Goal: Transaction & Acquisition: Purchase product/service

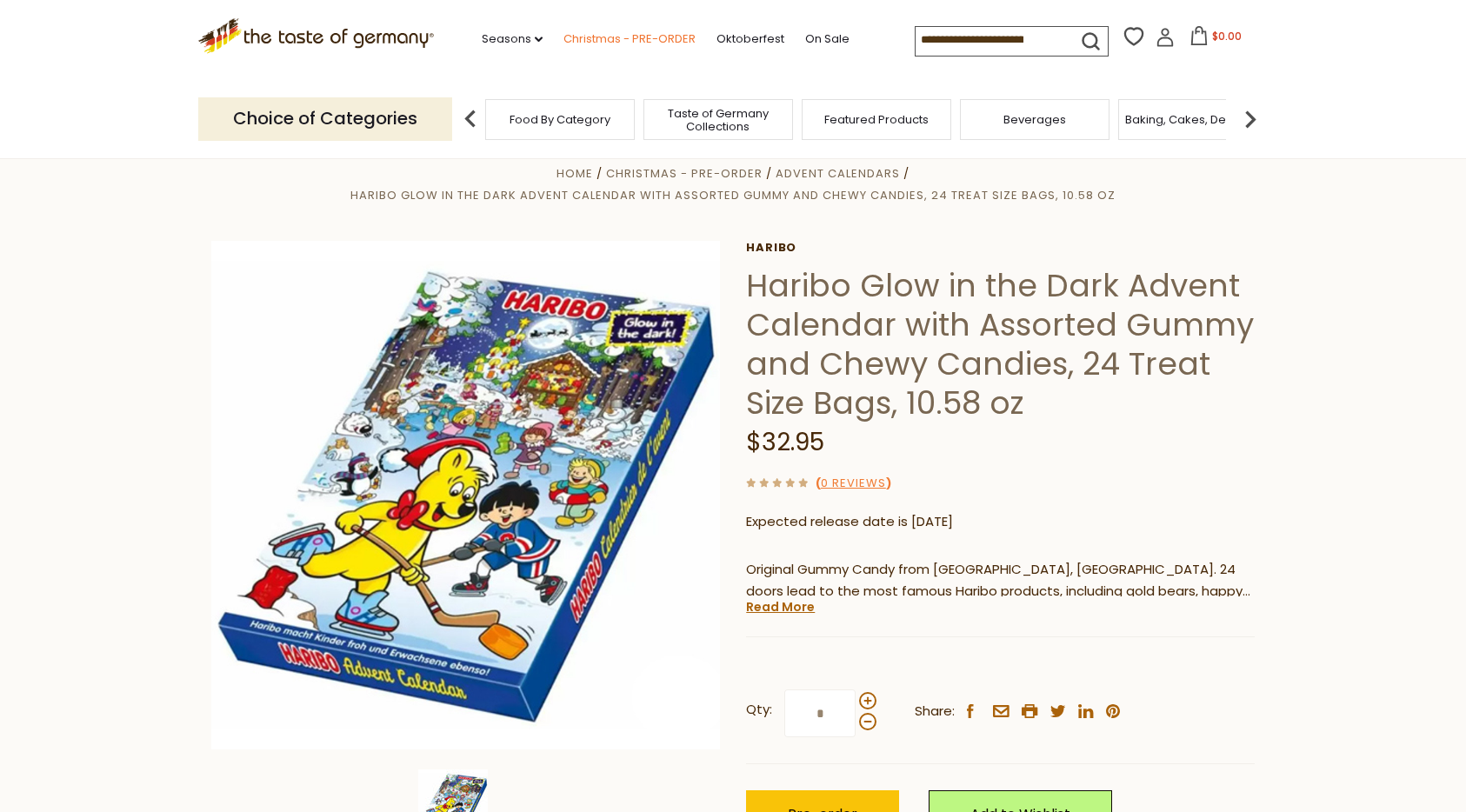
scroll to position [32, 0]
click at [617, 37] on link "Christmas - PRE-ORDER" at bounding box center [629, 38] width 132 height 19
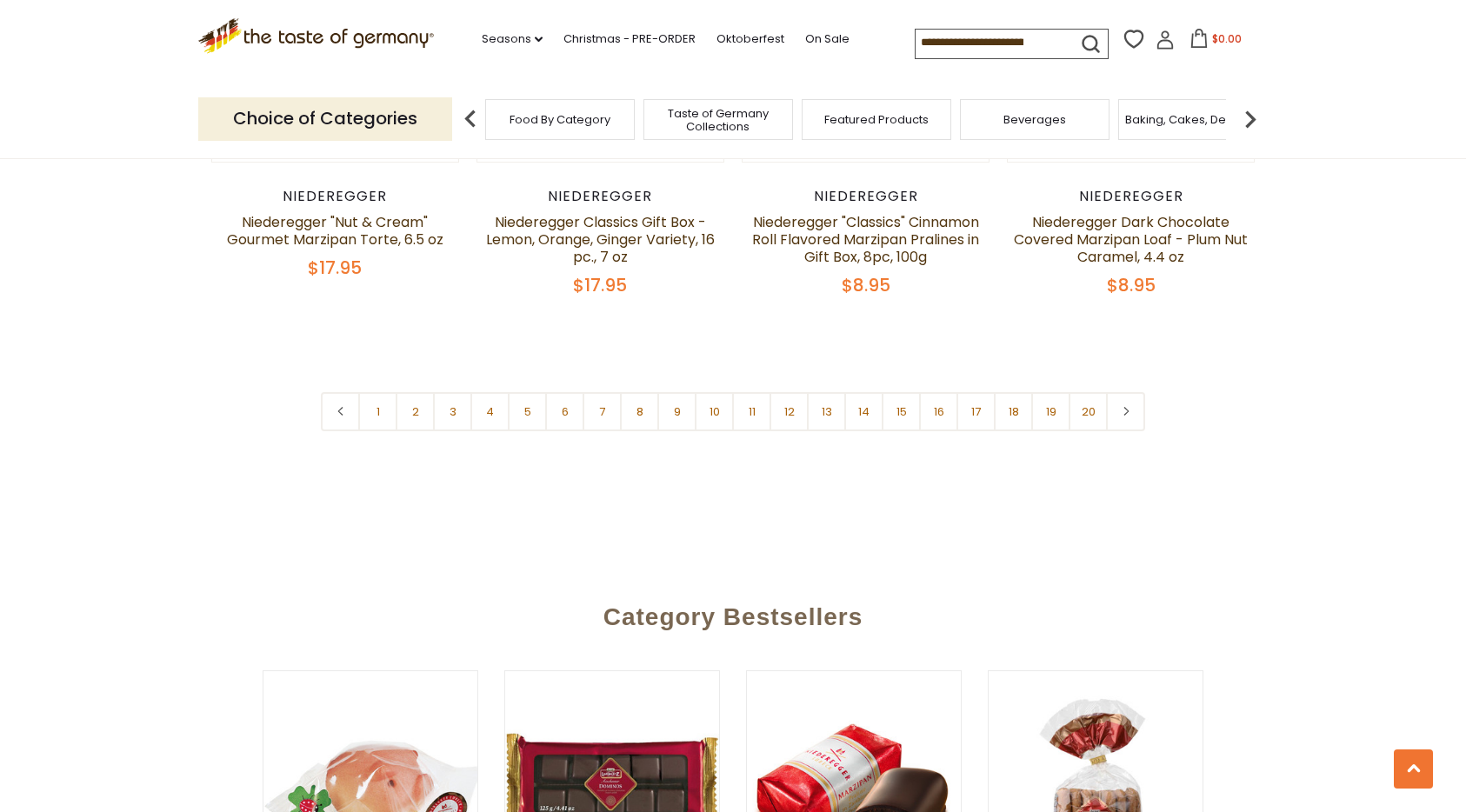
scroll to position [4289, 0]
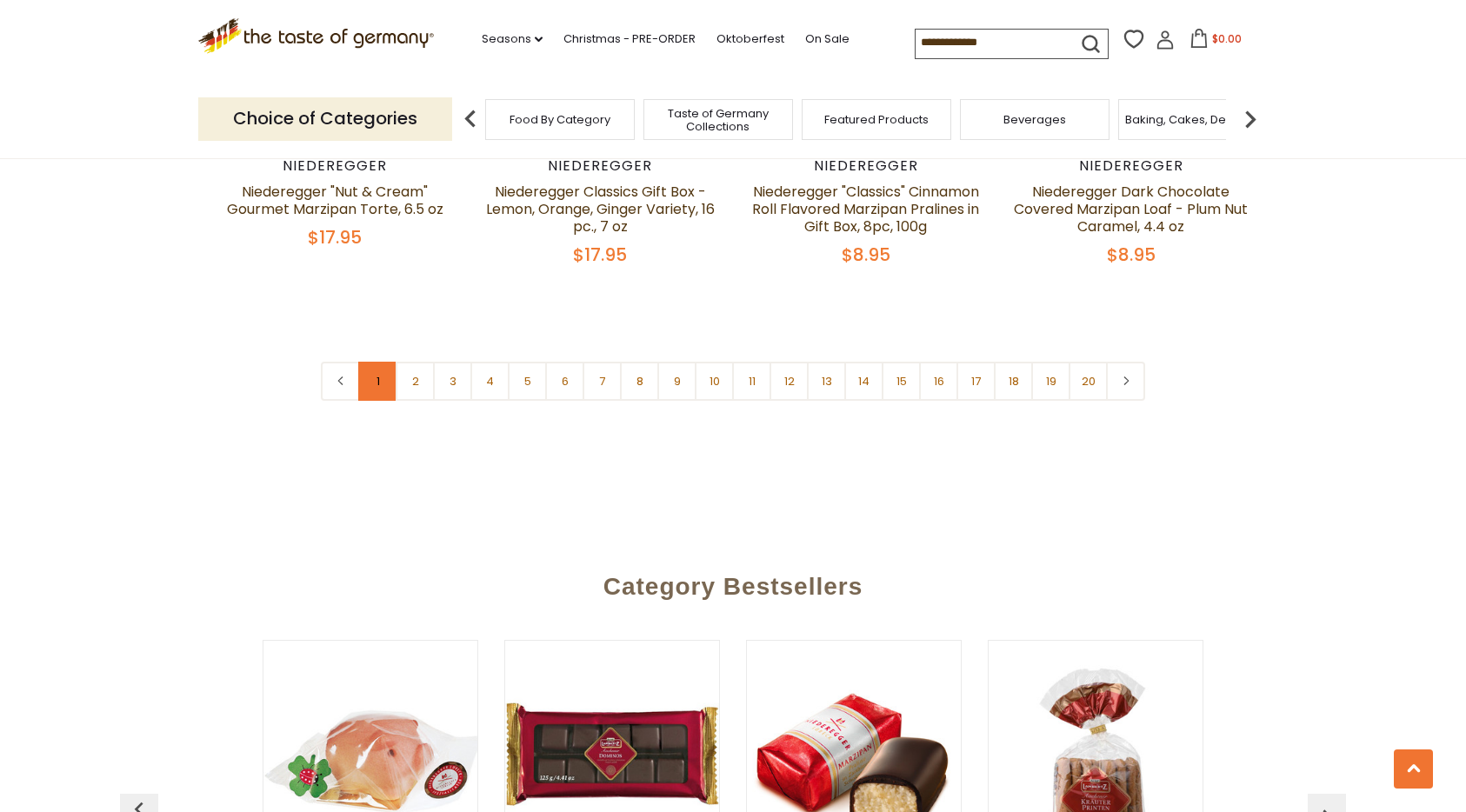
click at [387, 362] on link "1" at bounding box center [377, 381] width 39 height 39
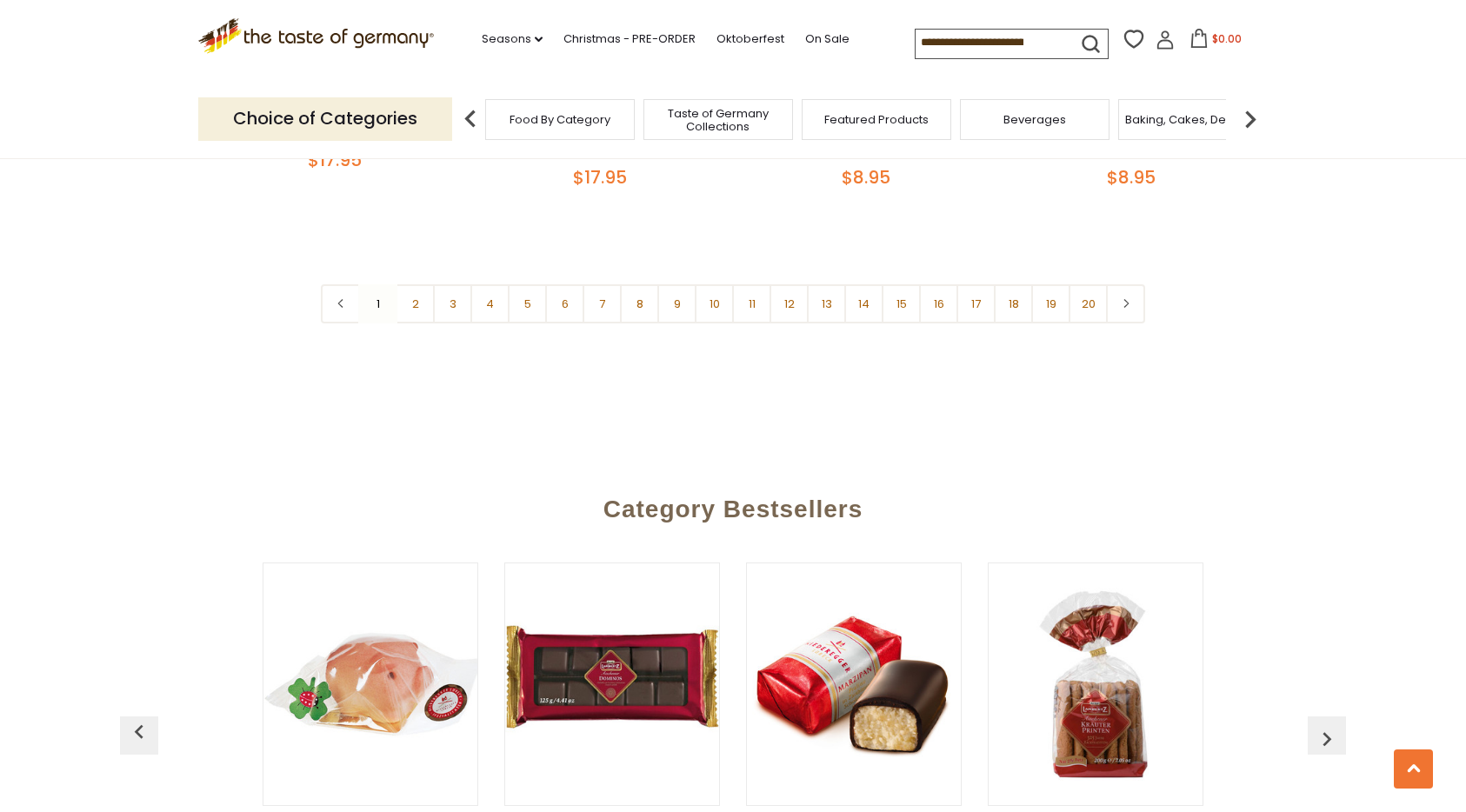
scroll to position [4434, 0]
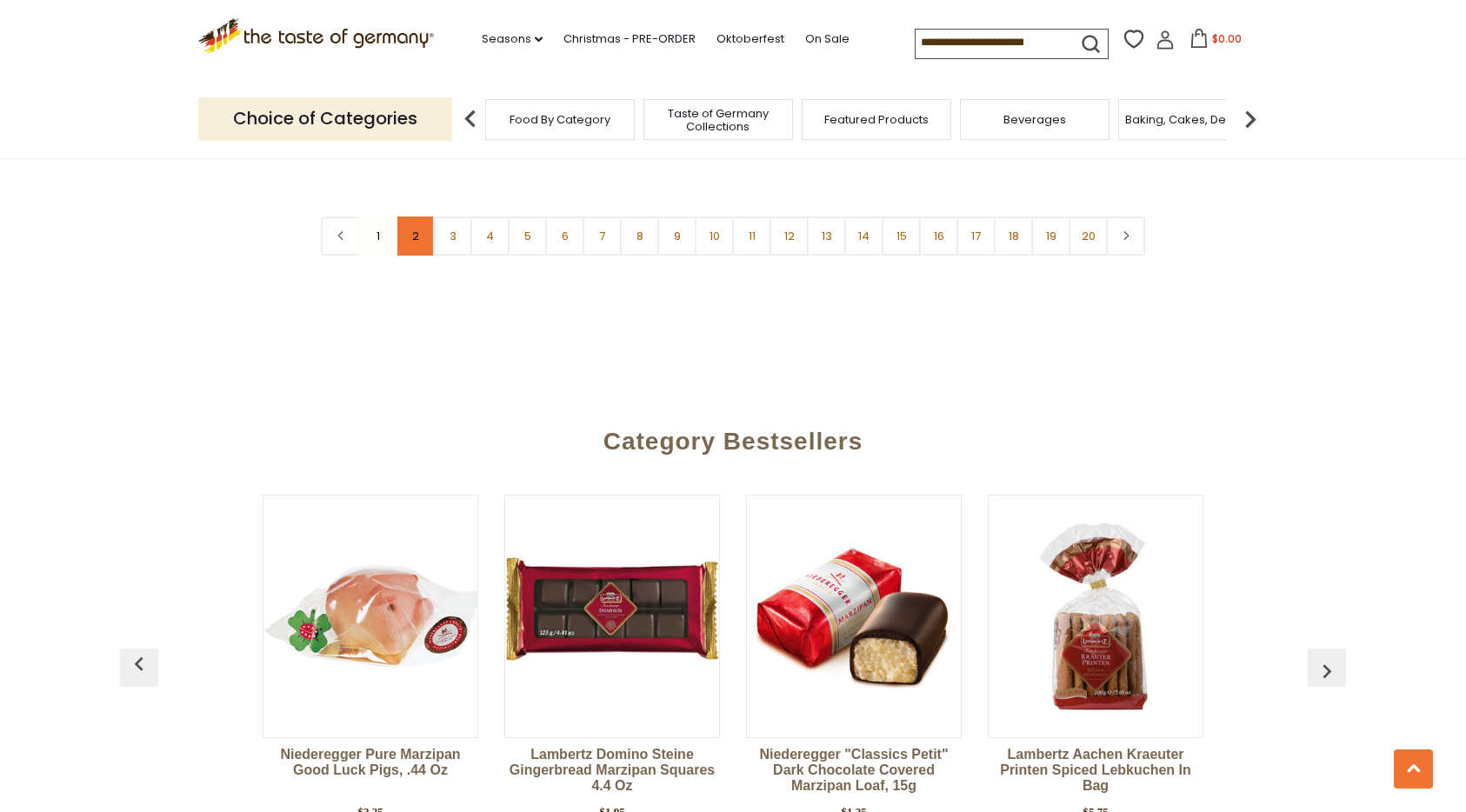
click at [419, 216] on link "2" at bounding box center [415, 236] width 39 height 39
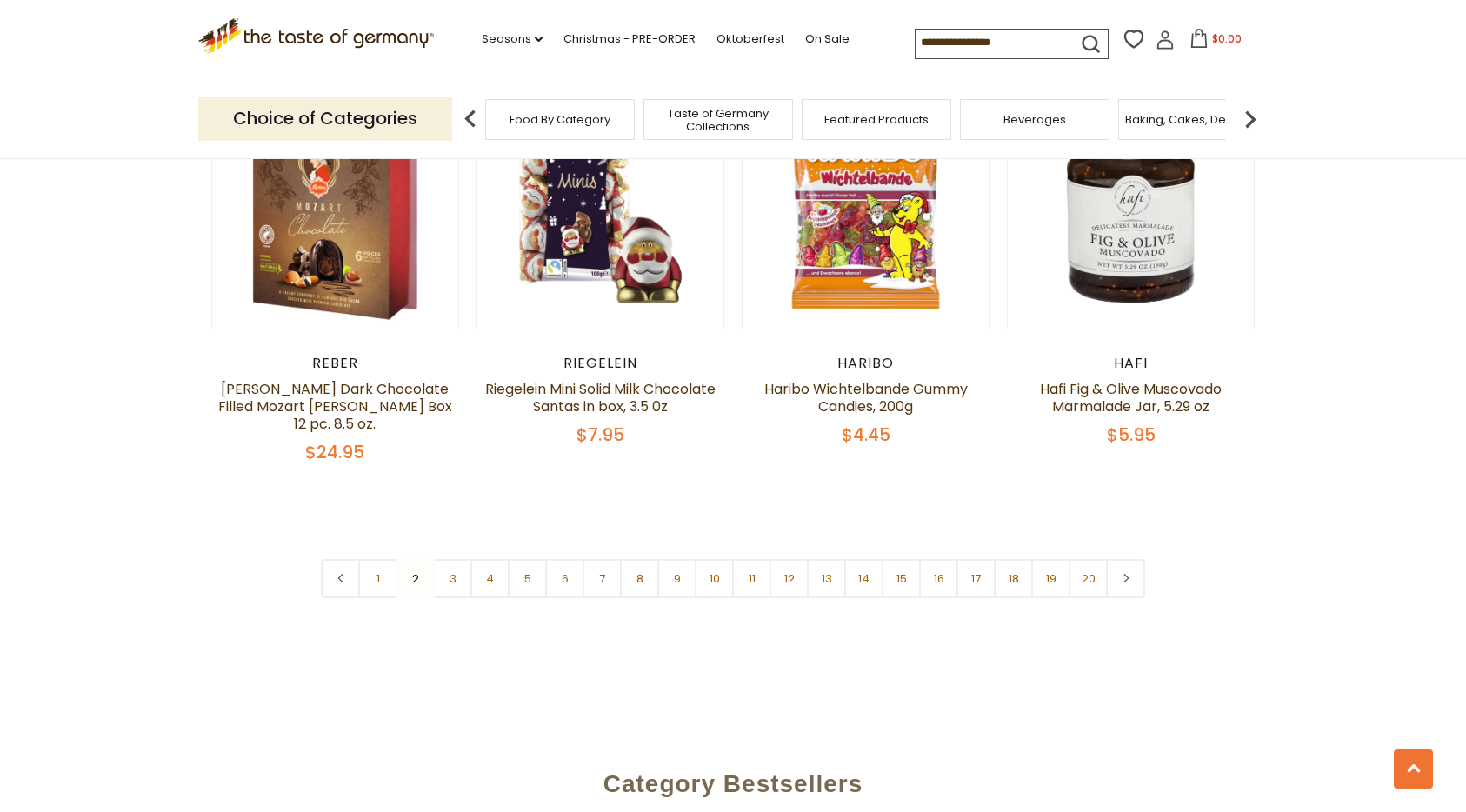
scroll to position [4126, 0]
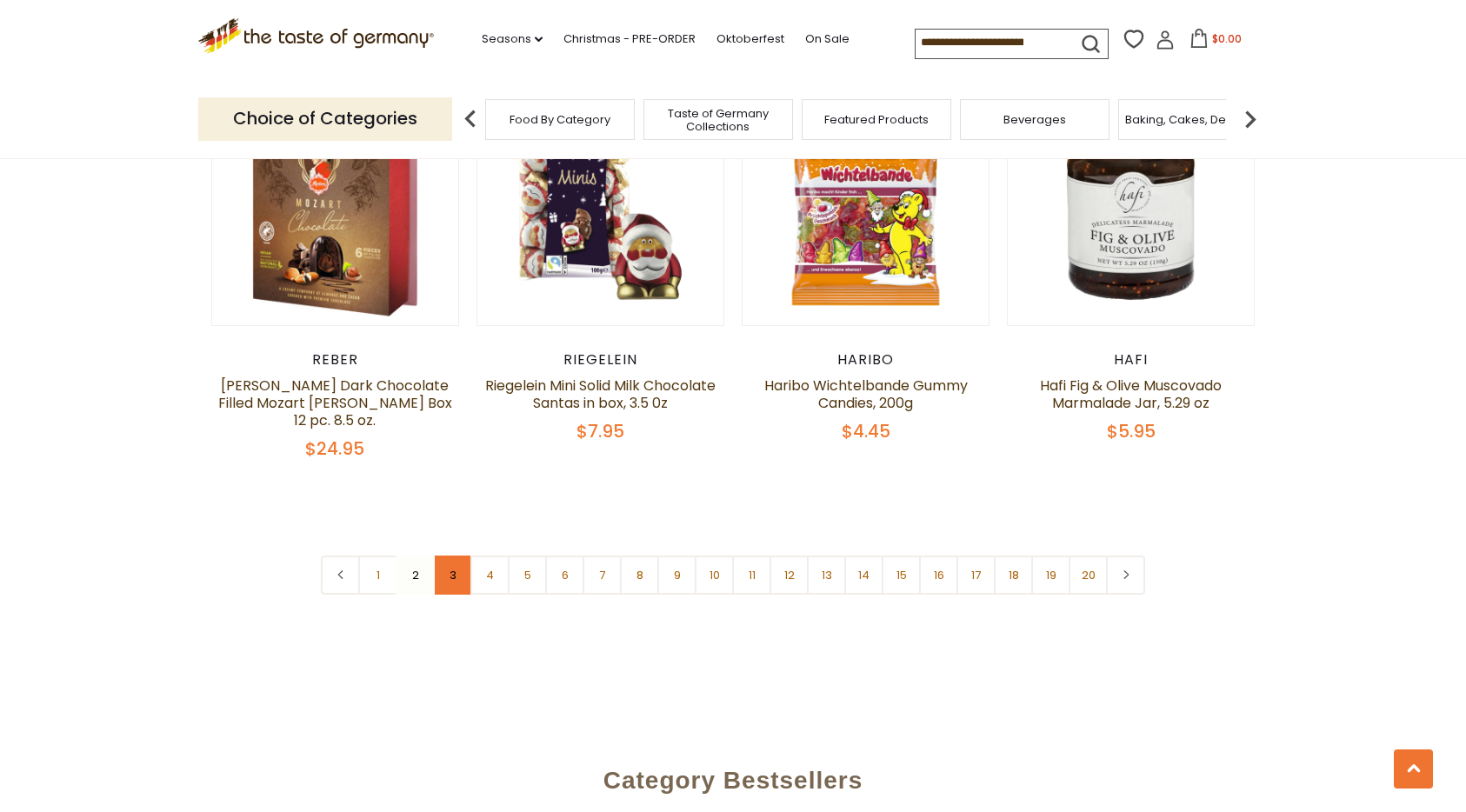
click at [452, 555] on link "3" at bounding box center [452, 575] width 39 height 39
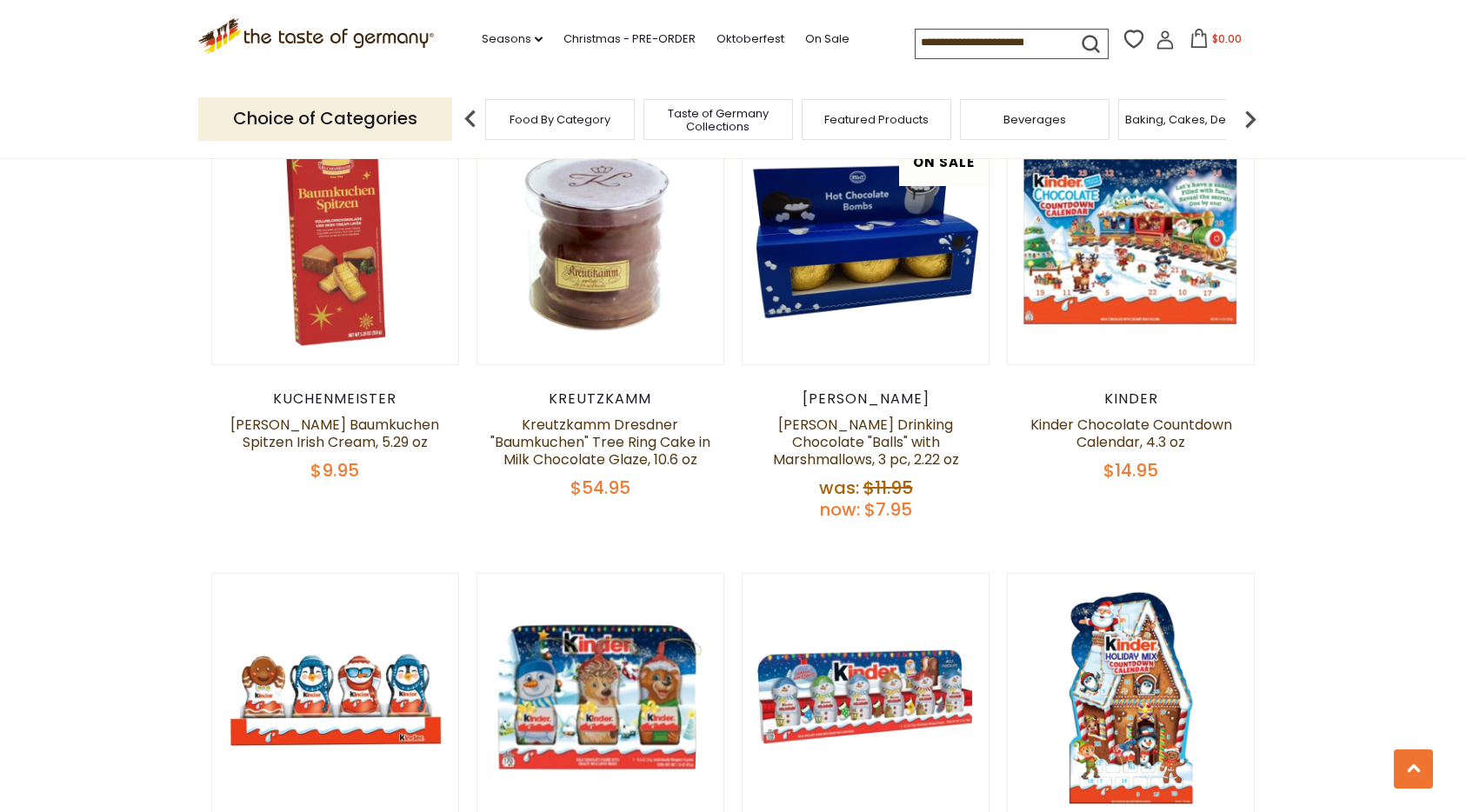
scroll to position [1018, 0]
click at [947, 47] on input at bounding box center [988, 41] width 147 height 25
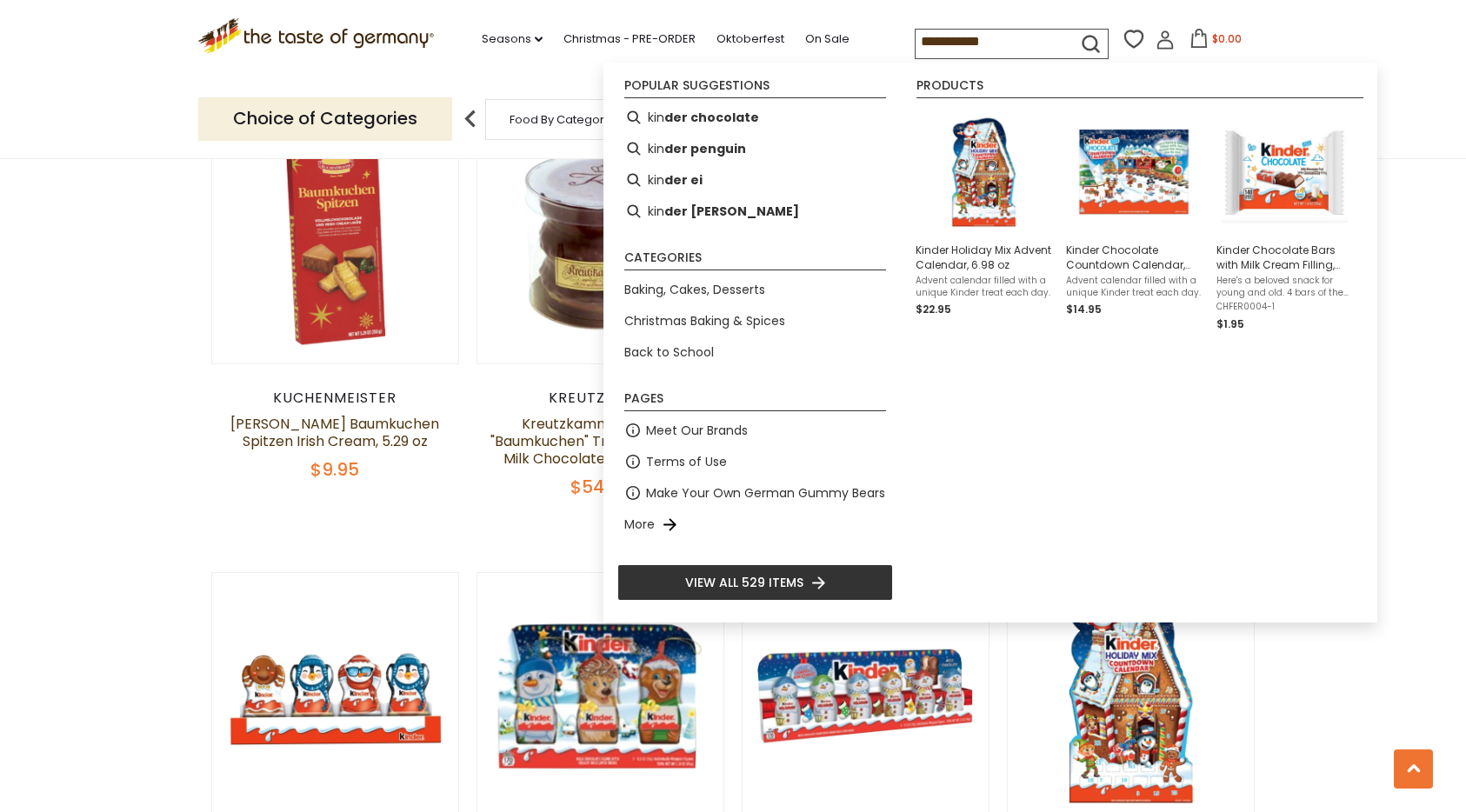
type input "**********"
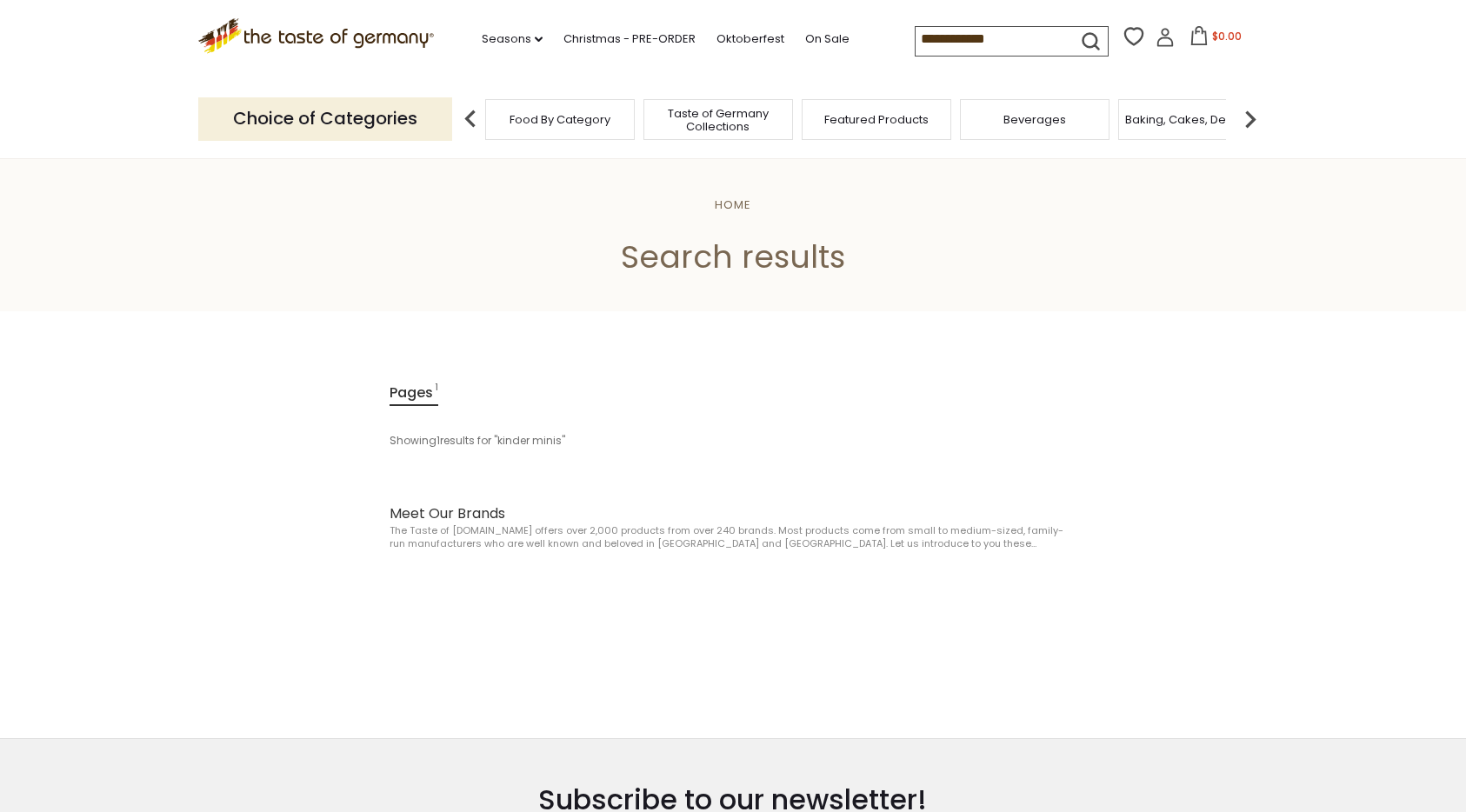
click at [1017, 39] on input "**********" at bounding box center [988, 39] width 147 height 25
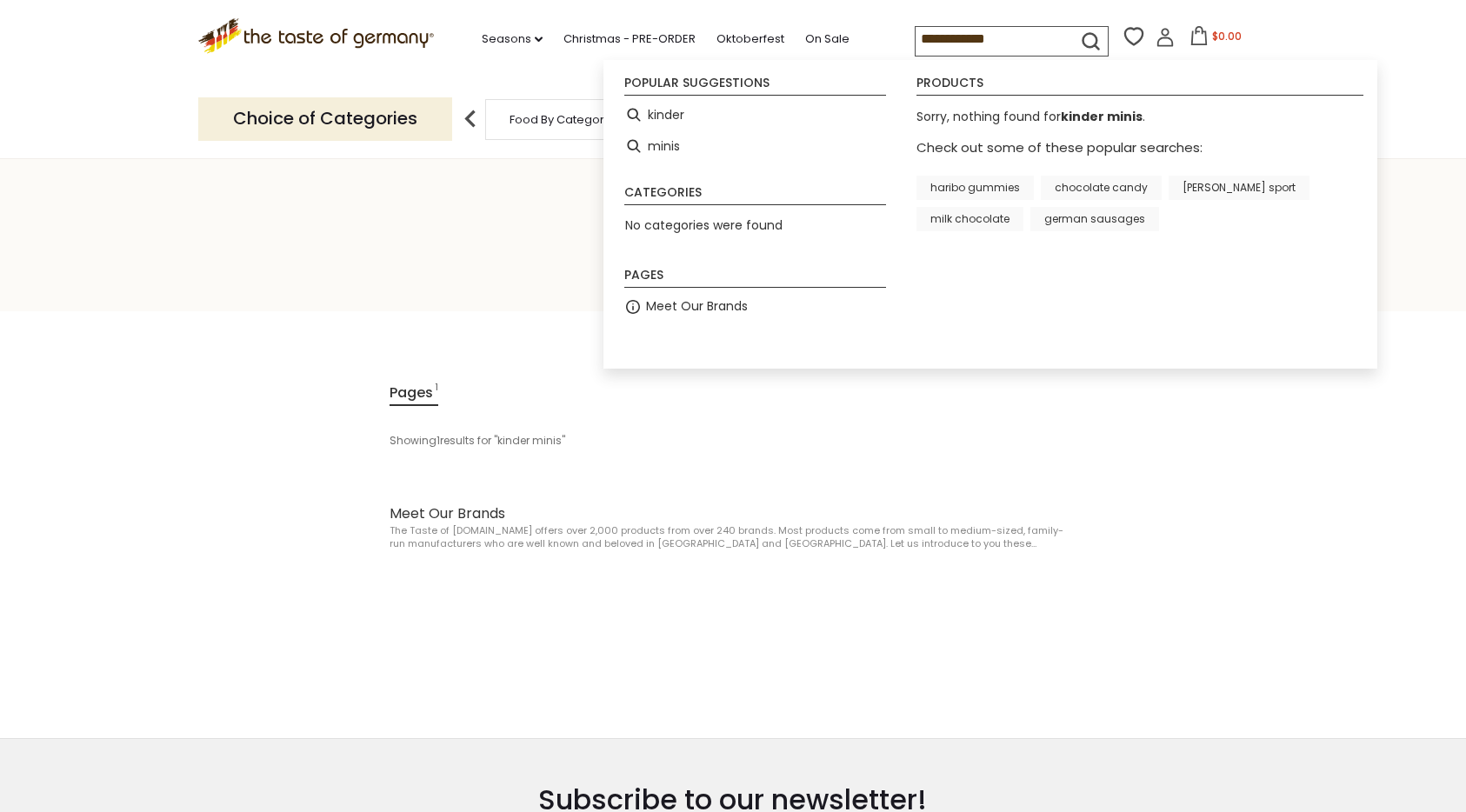
drag, startPoint x: 1017, startPoint y: 39, endPoint x: 918, endPoint y: 42, distance: 99.0
click at [918, 42] on input "**********" at bounding box center [988, 39] width 147 height 25
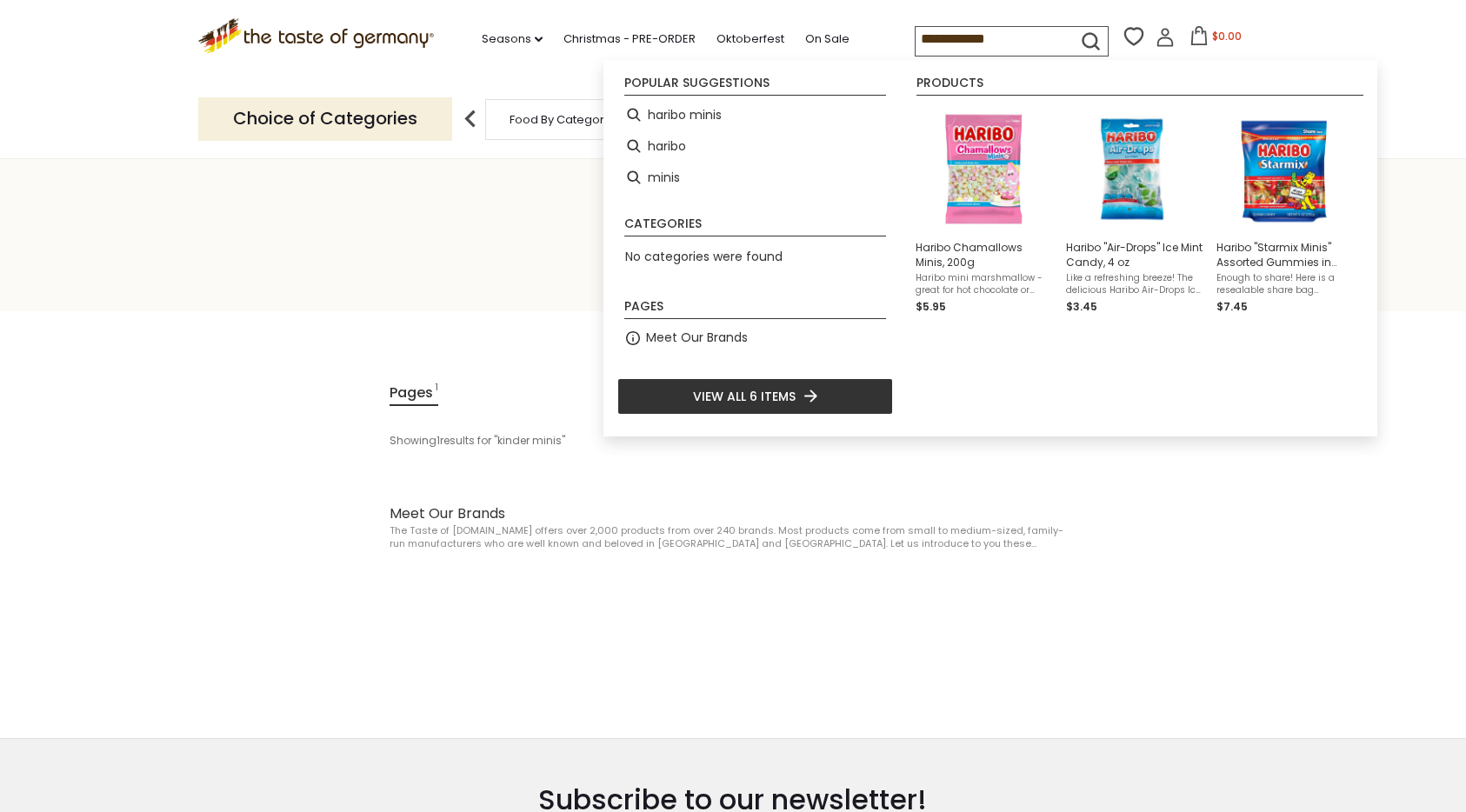
type input "**********"
click at [545, 209] on ul "Home" at bounding box center [733, 202] width 1358 height 22
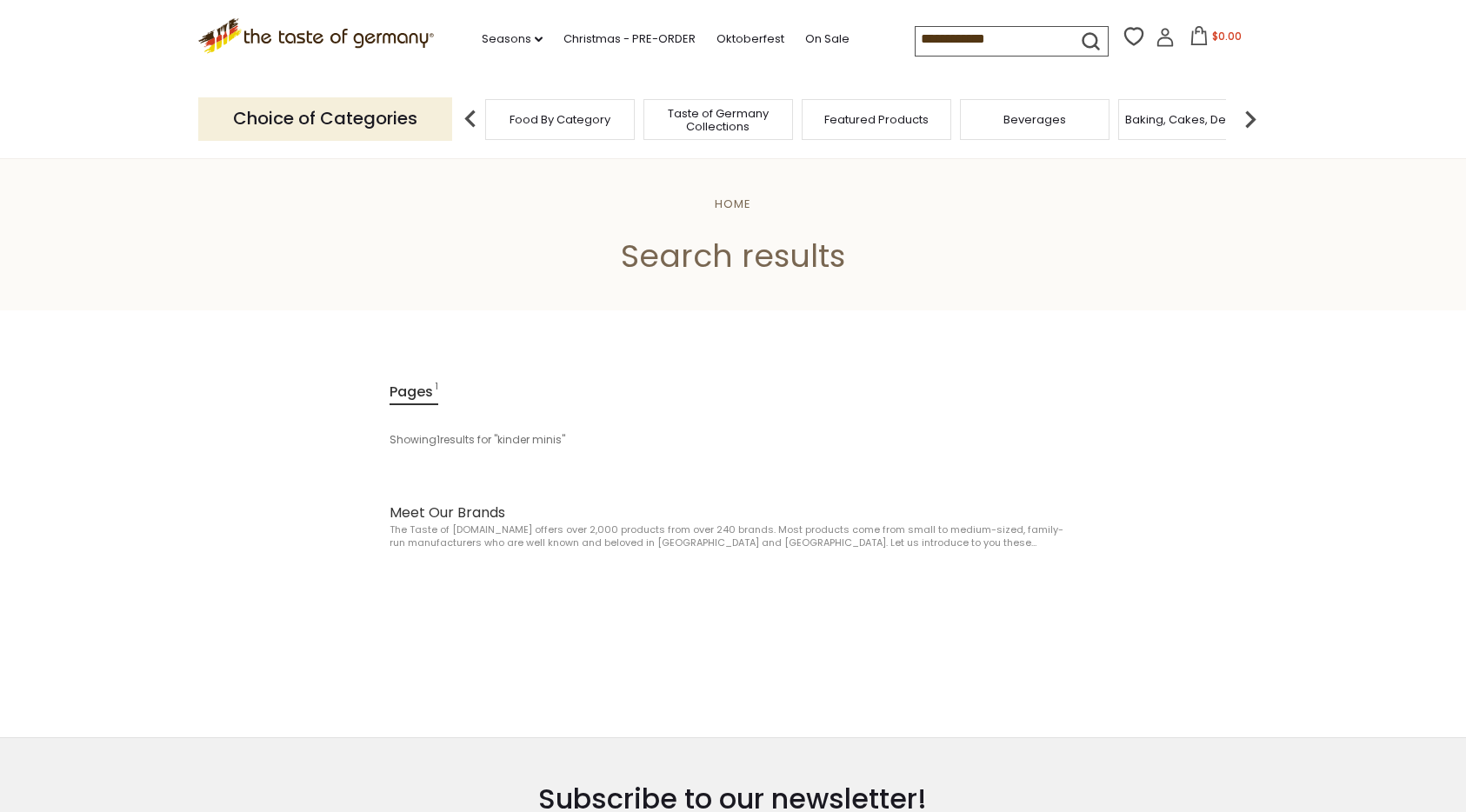
scroll to position [3, 0]
click at [543, 126] on span "Food By Category" at bounding box center [560, 120] width 100 height 13
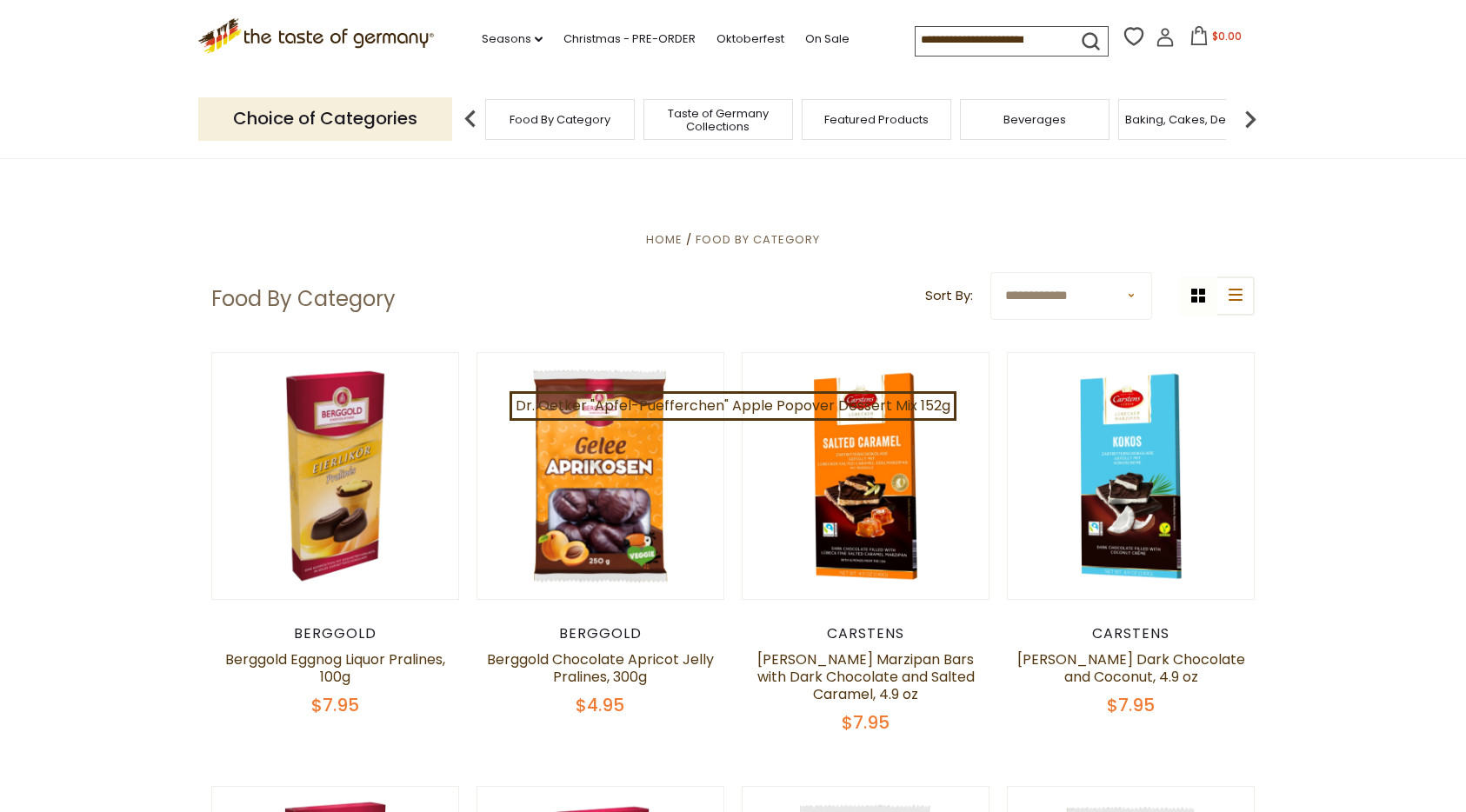
click at [722, 121] on span "Taste of Germany Collections" at bounding box center [718, 120] width 139 height 26
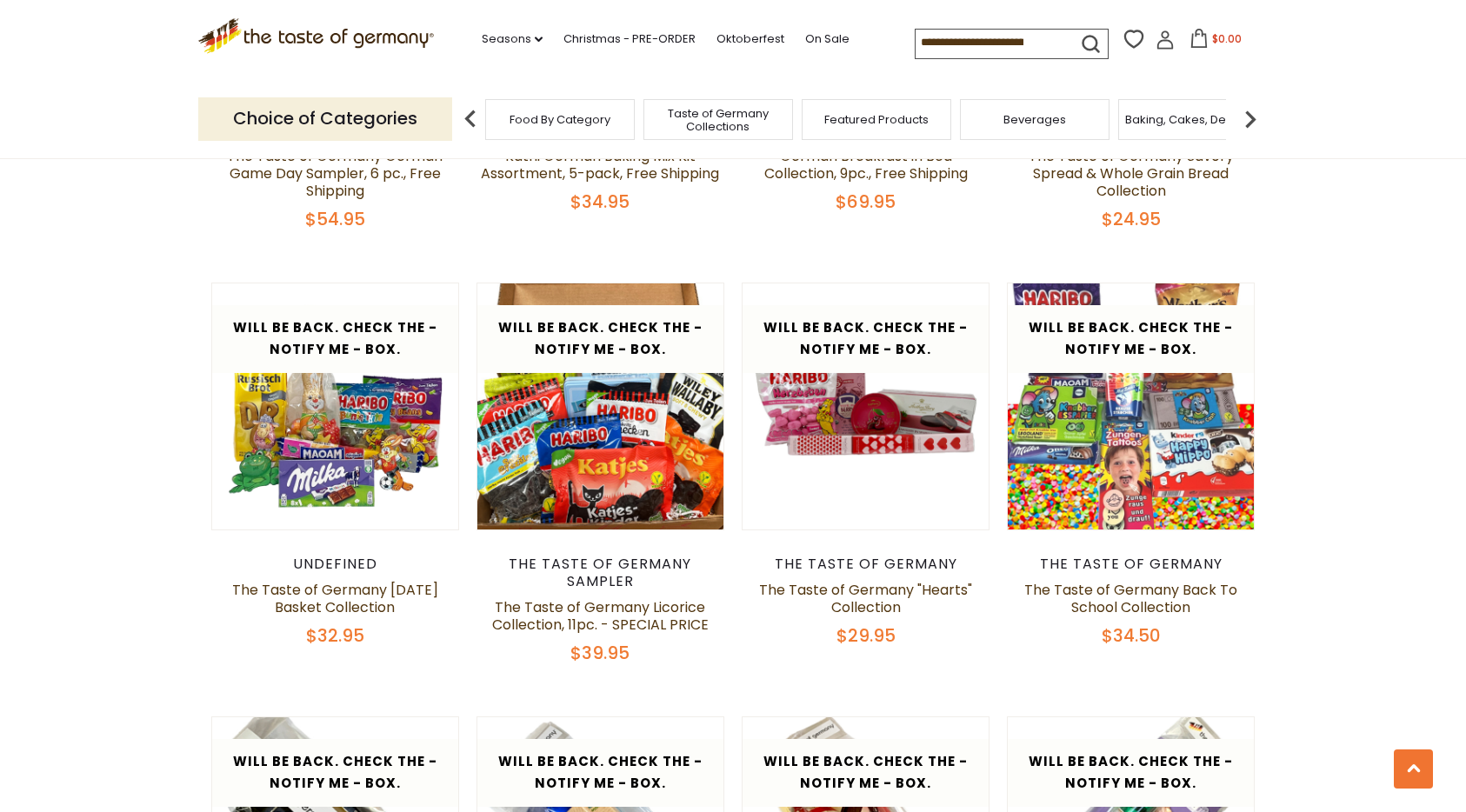
scroll to position [2656, 0]
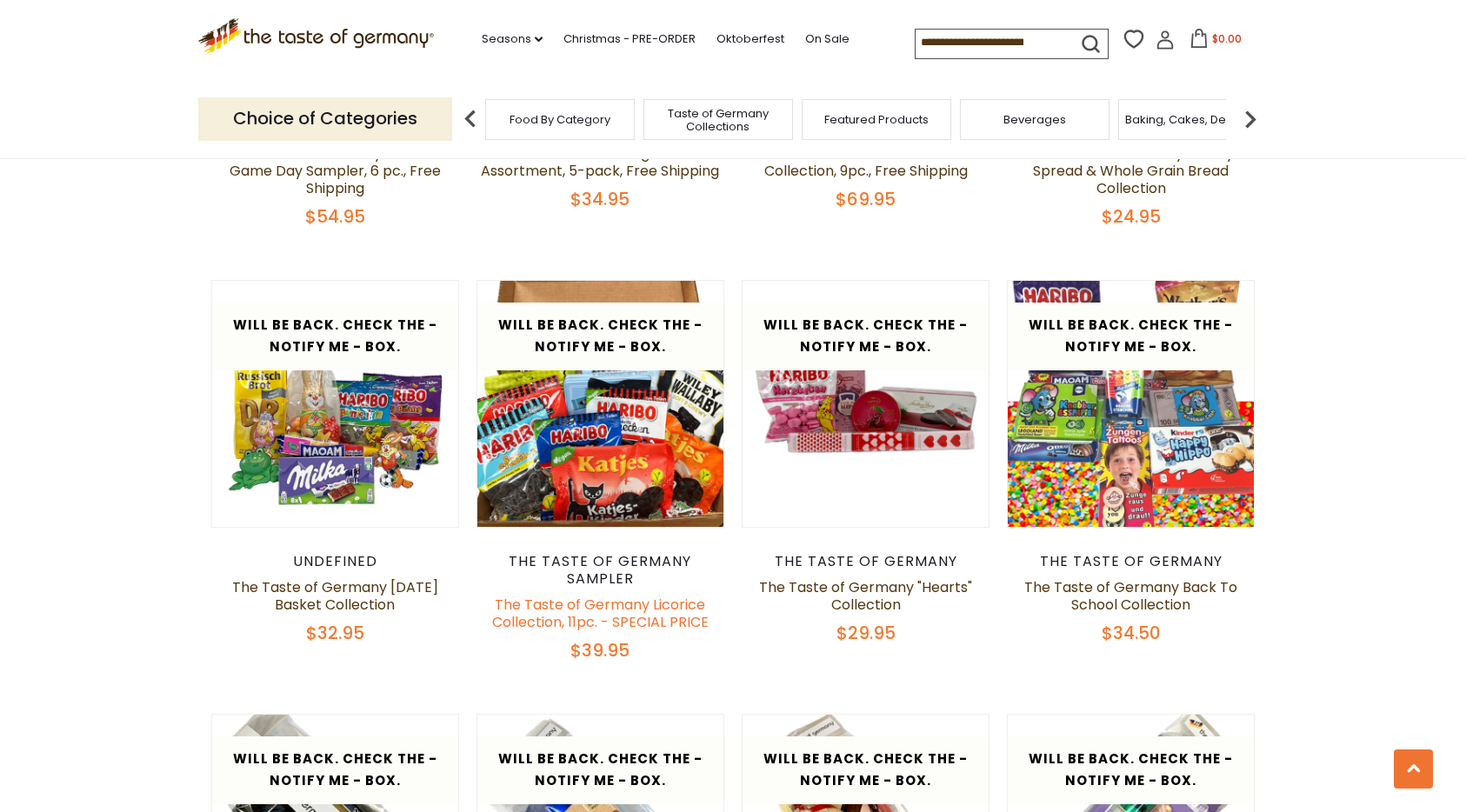
click at [584, 595] on link "The Taste of Germany Licorice Collection, 11pc. - SPECIAL PRICE" at bounding box center [600, 613] width 216 height 37
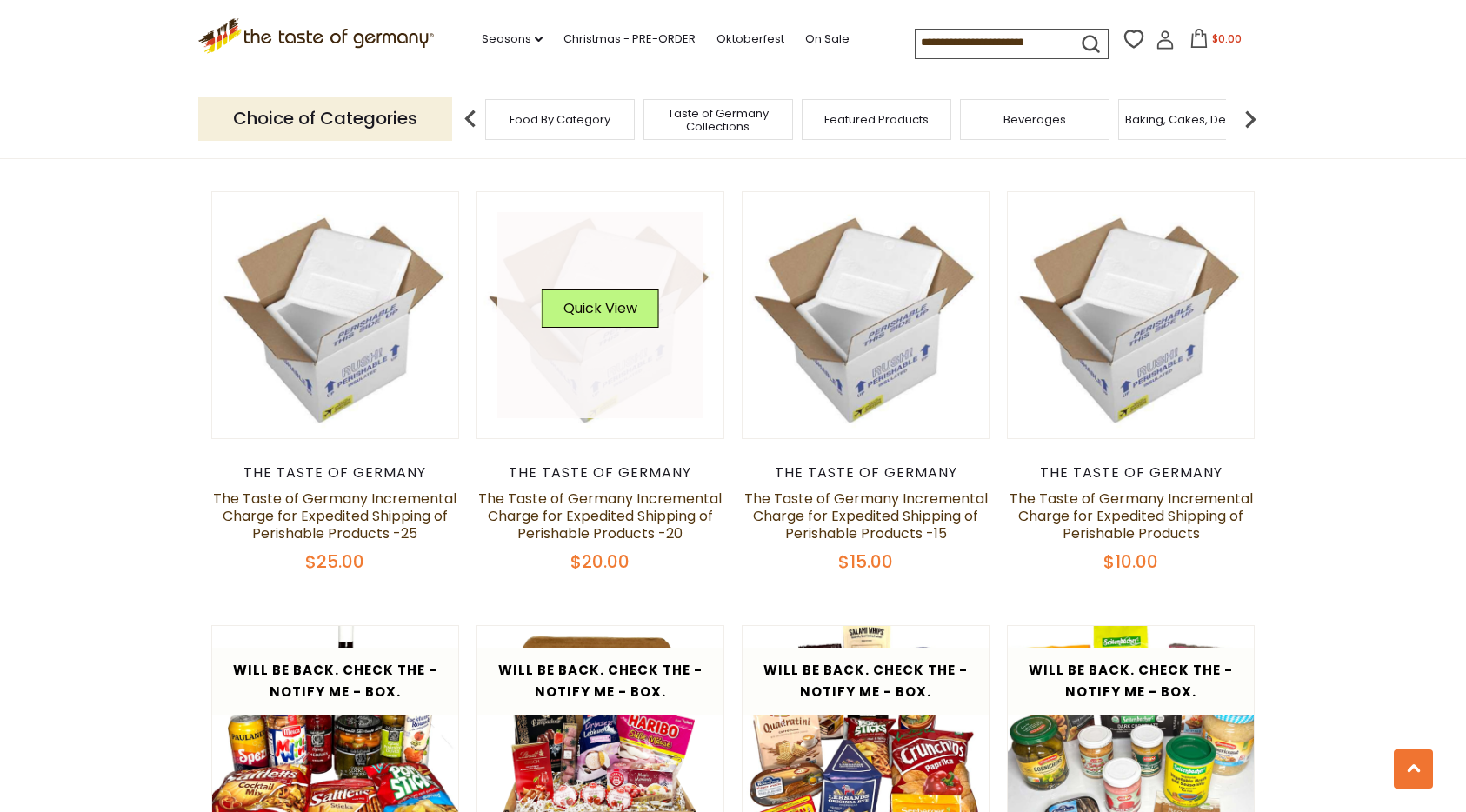
scroll to position [1399, 0]
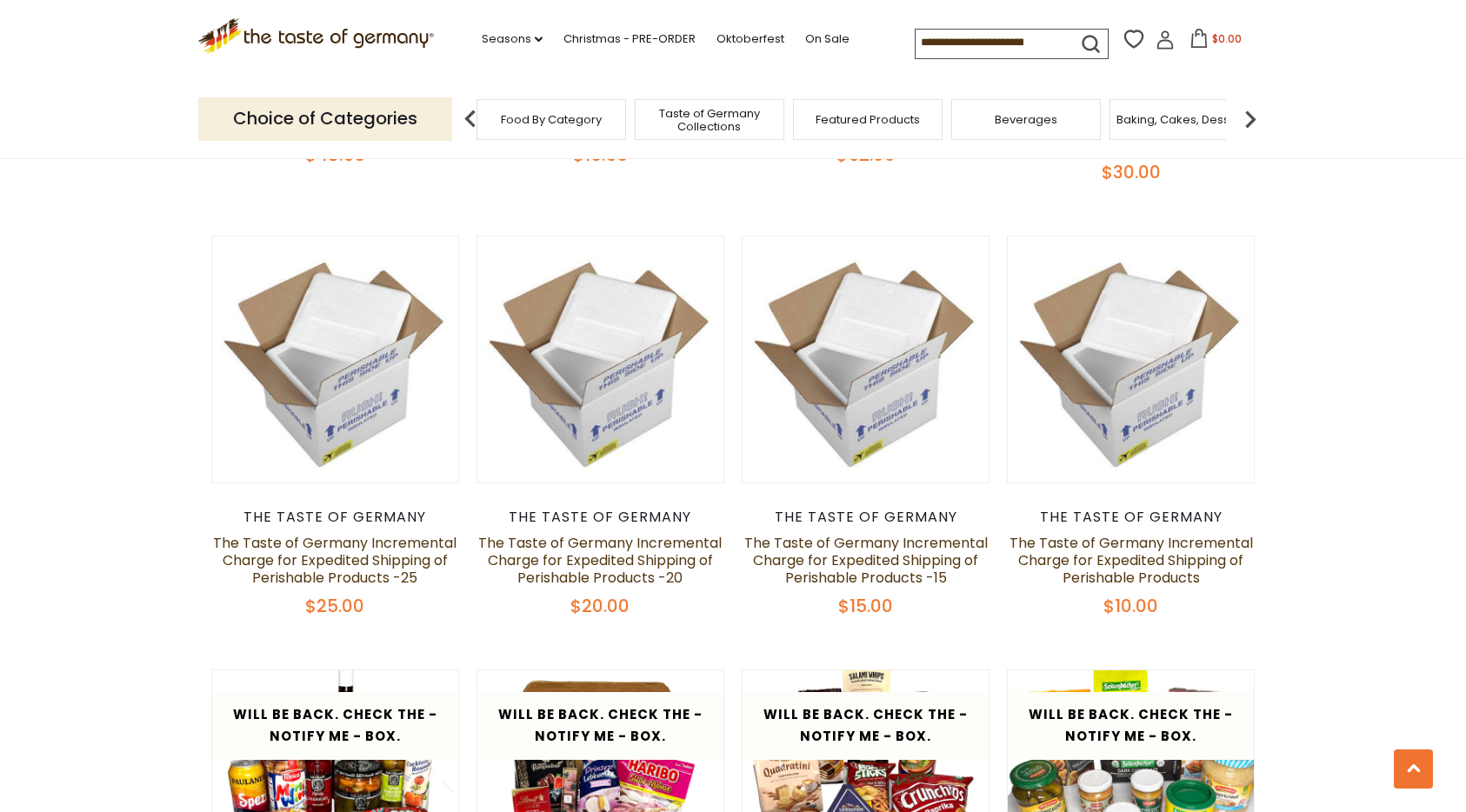
click at [530, 119] on span "Food By Category" at bounding box center [551, 120] width 100 height 13
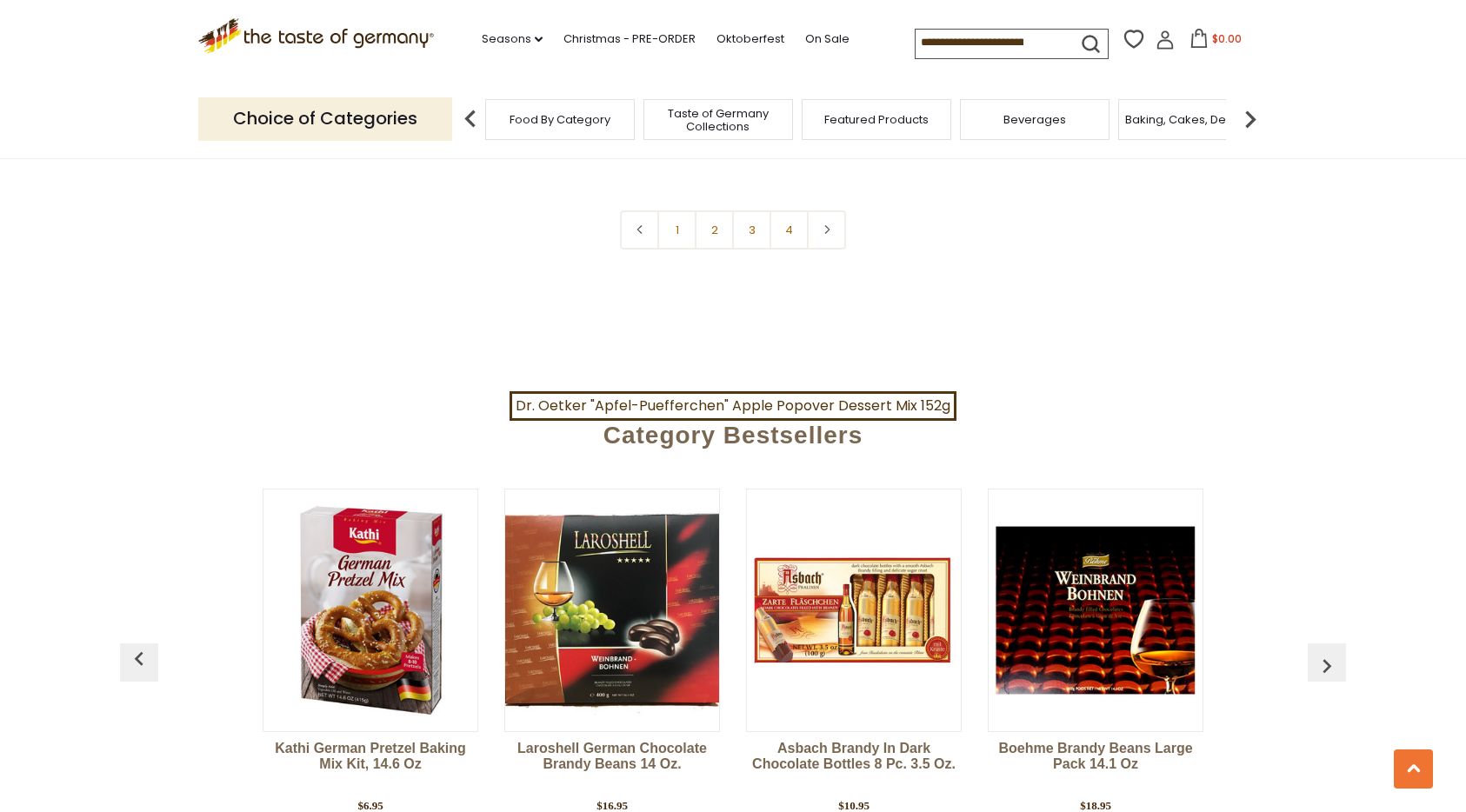
scroll to position [4057, 0]
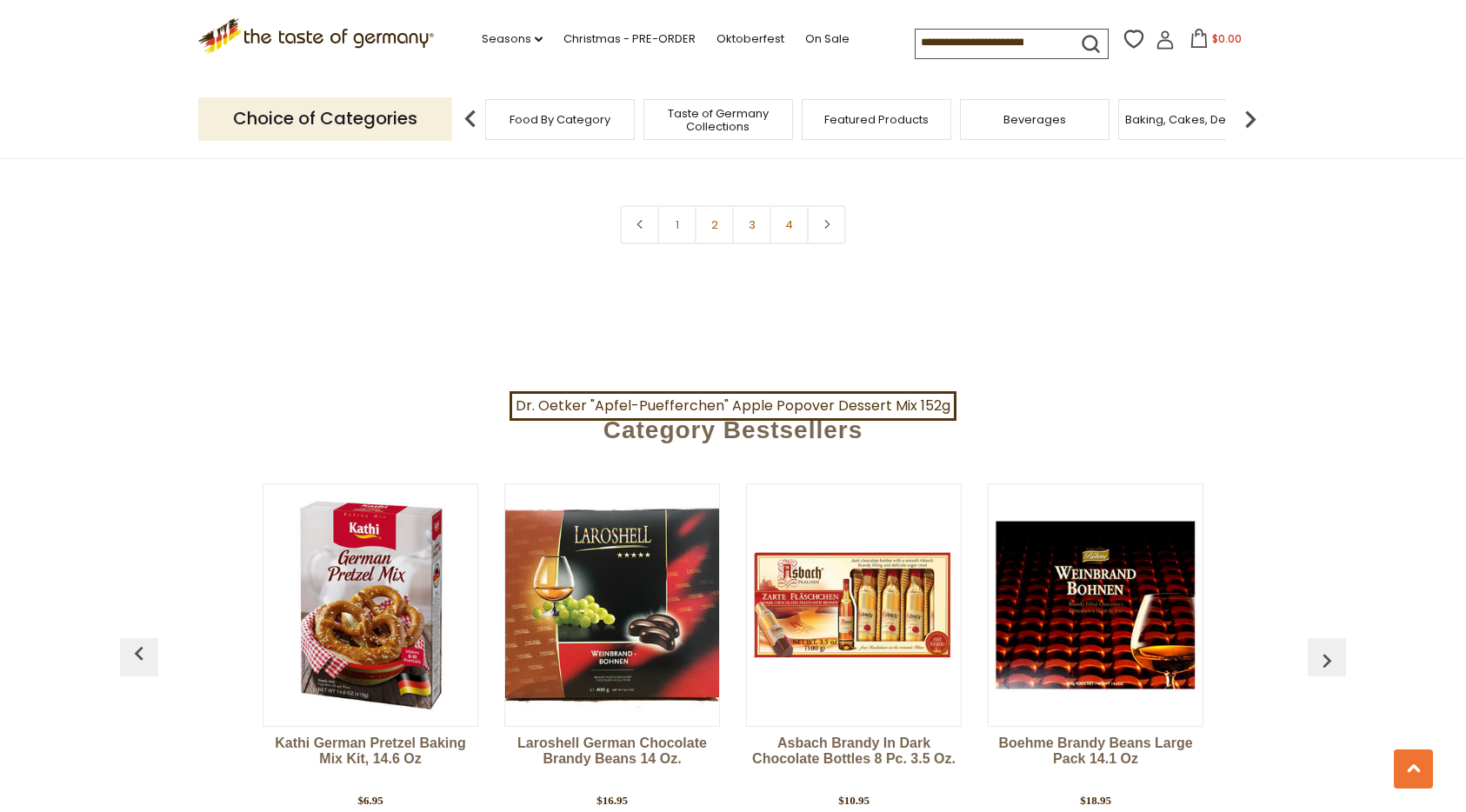
click at [1250, 115] on img at bounding box center [1250, 119] width 35 height 35
click at [1251, 115] on img at bounding box center [1250, 119] width 35 height 35
click at [899, 122] on span "Breads" at bounding box center [890, 120] width 41 height 13
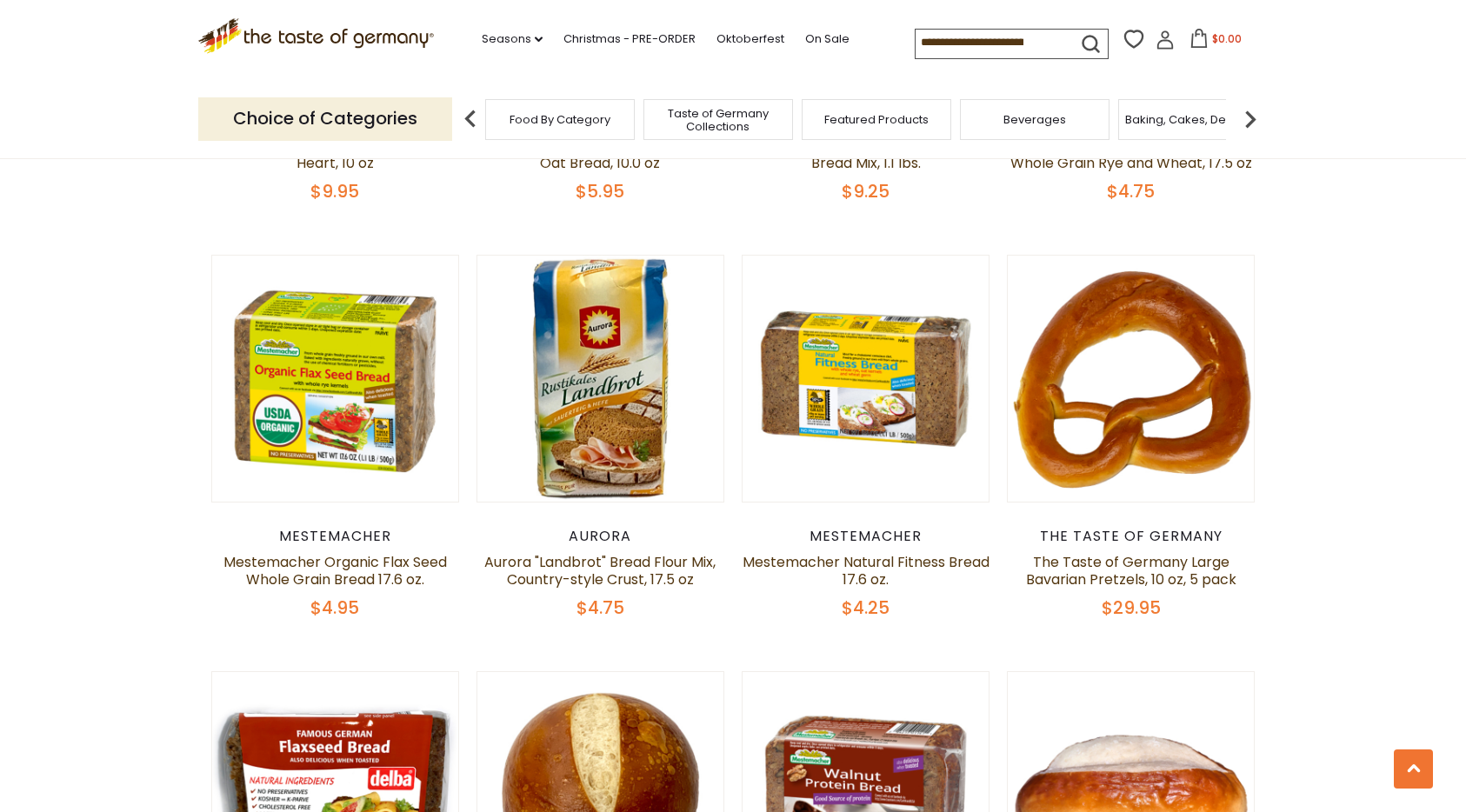
scroll to position [1303, 0]
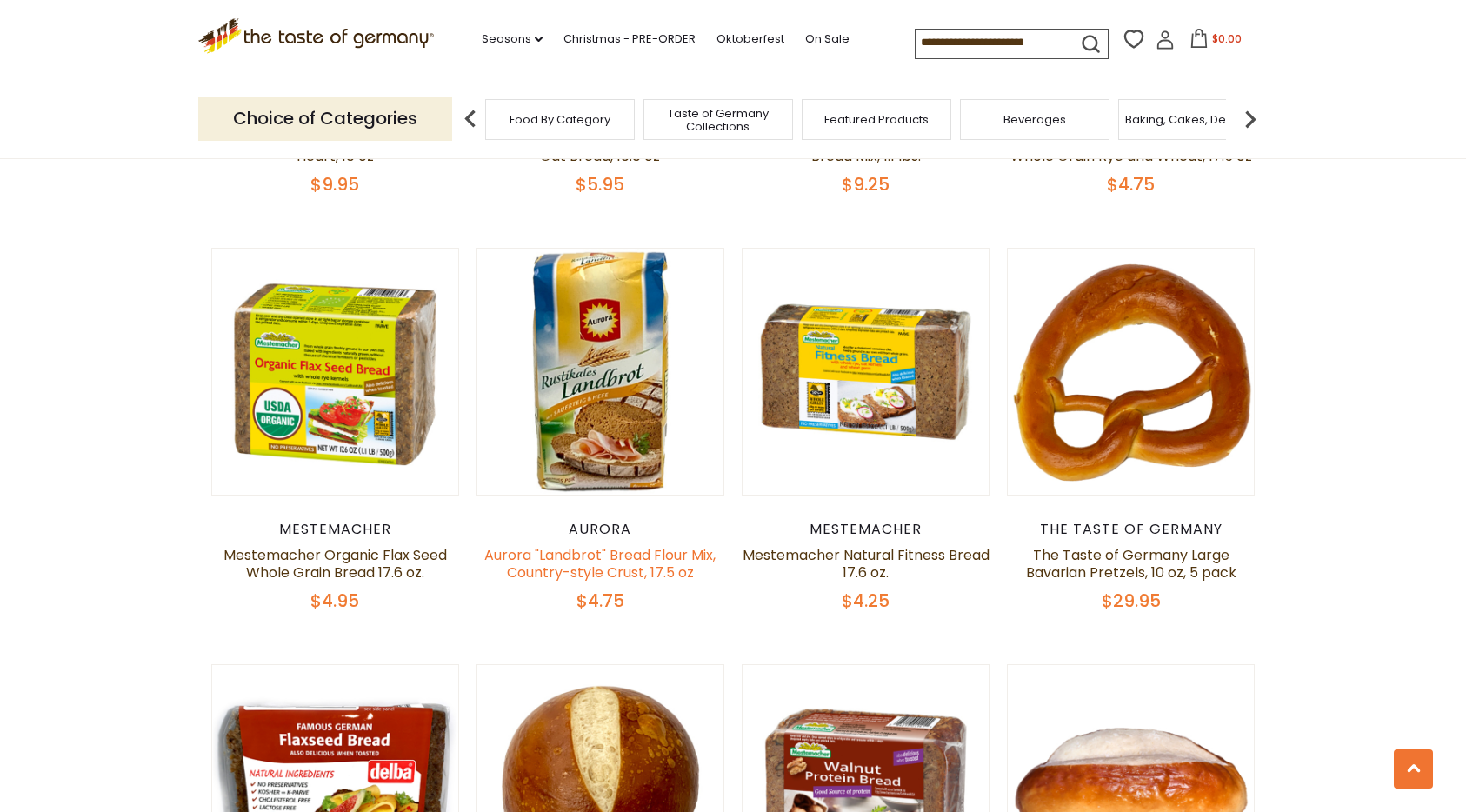
click at [625, 560] on link "Aurora "Landbrot" Bread Flour Mix, Country-style Crust, 17.5 oz" at bounding box center [599, 564] width 231 height 37
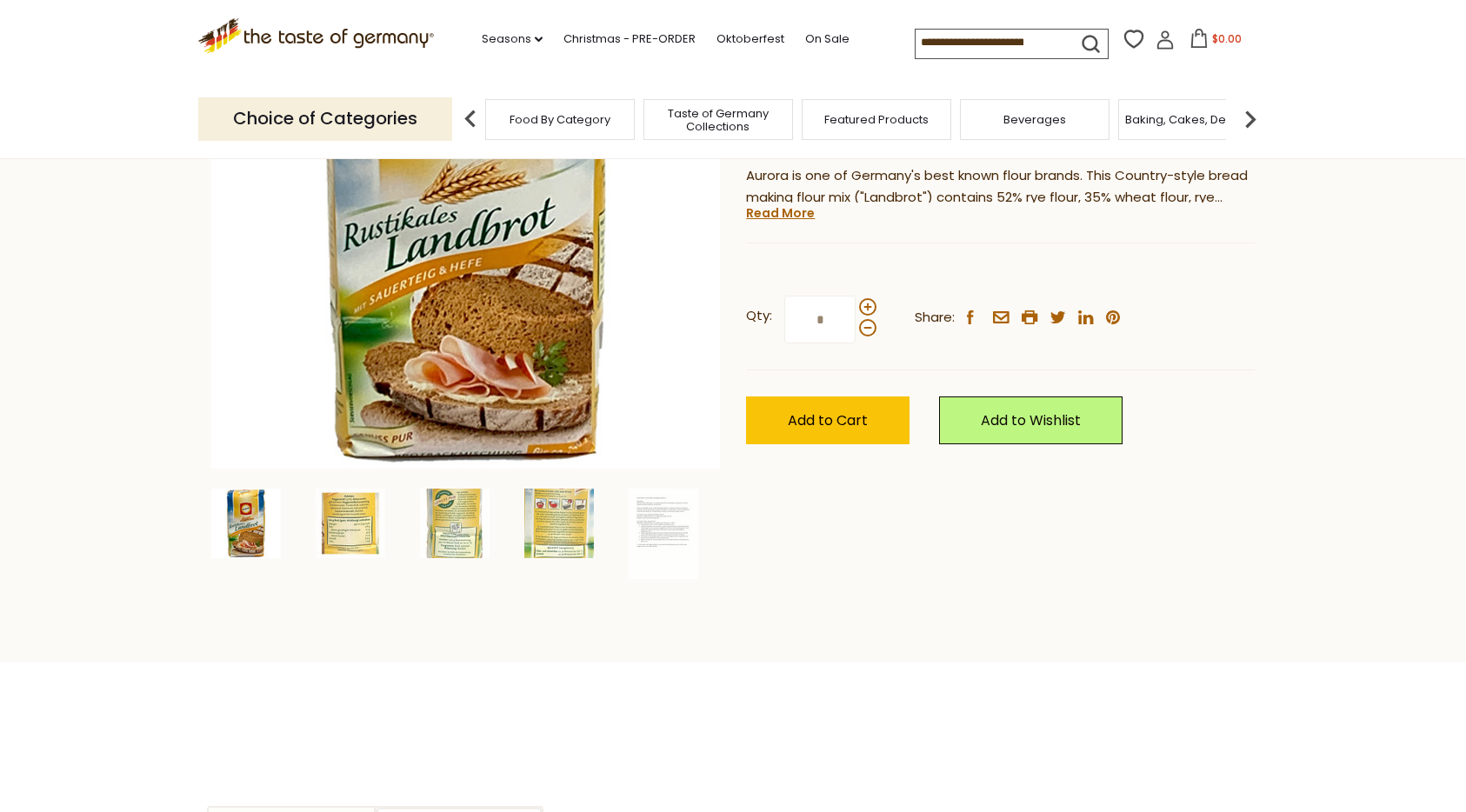
scroll to position [270, 0]
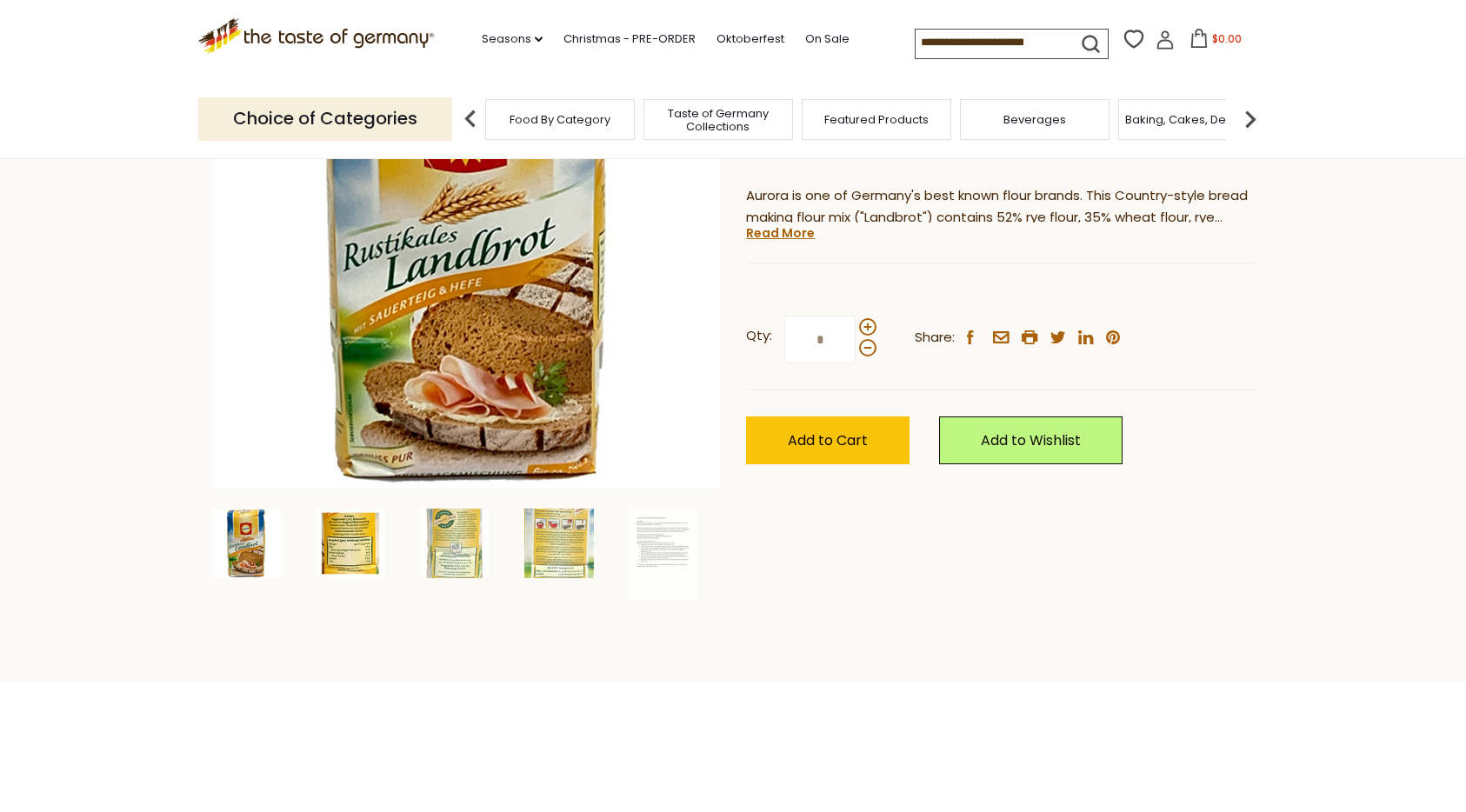
click at [332, 554] on img at bounding box center [351, 543] width 69 height 69
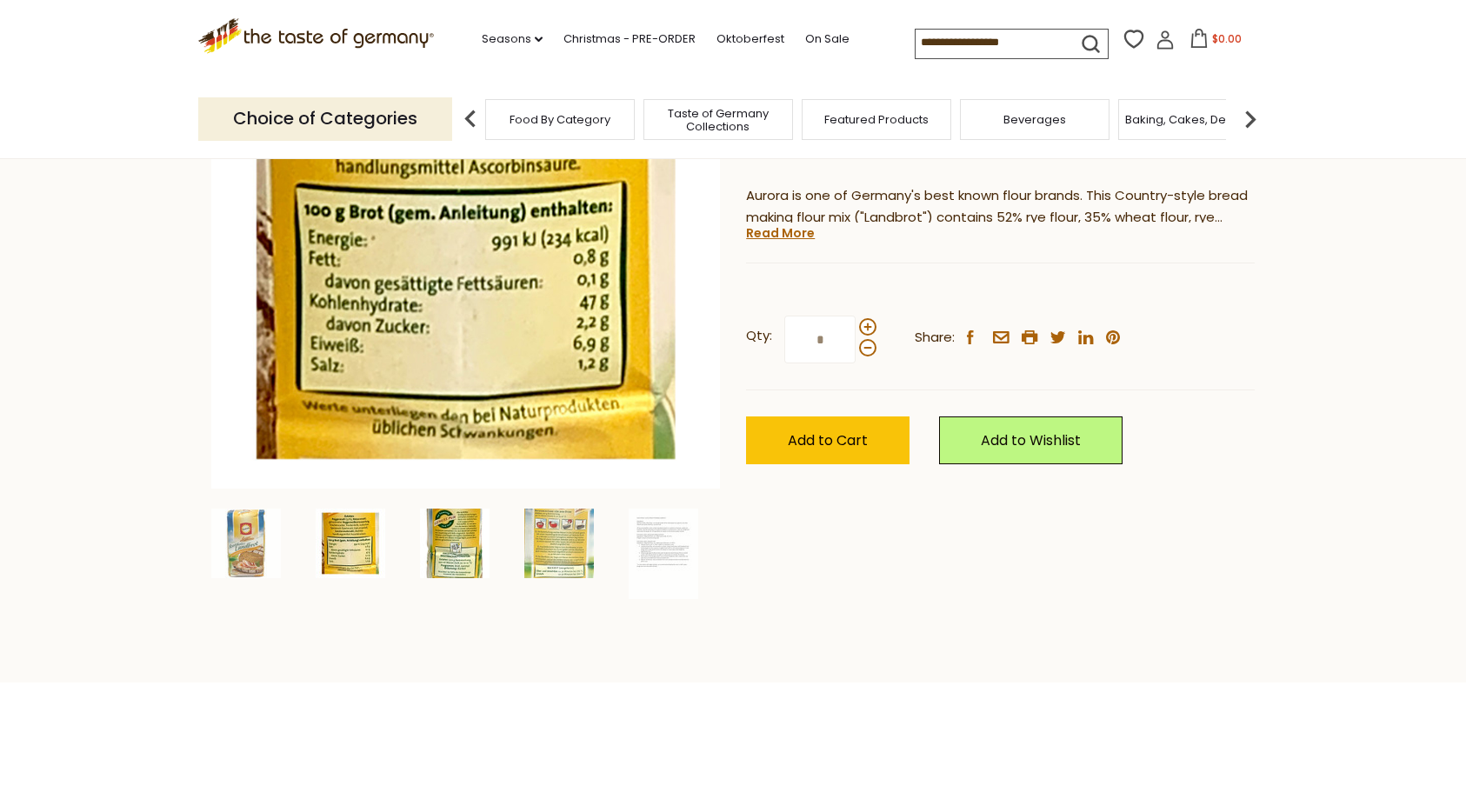
click at [459, 554] on img at bounding box center [455, 543] width 69 height 69
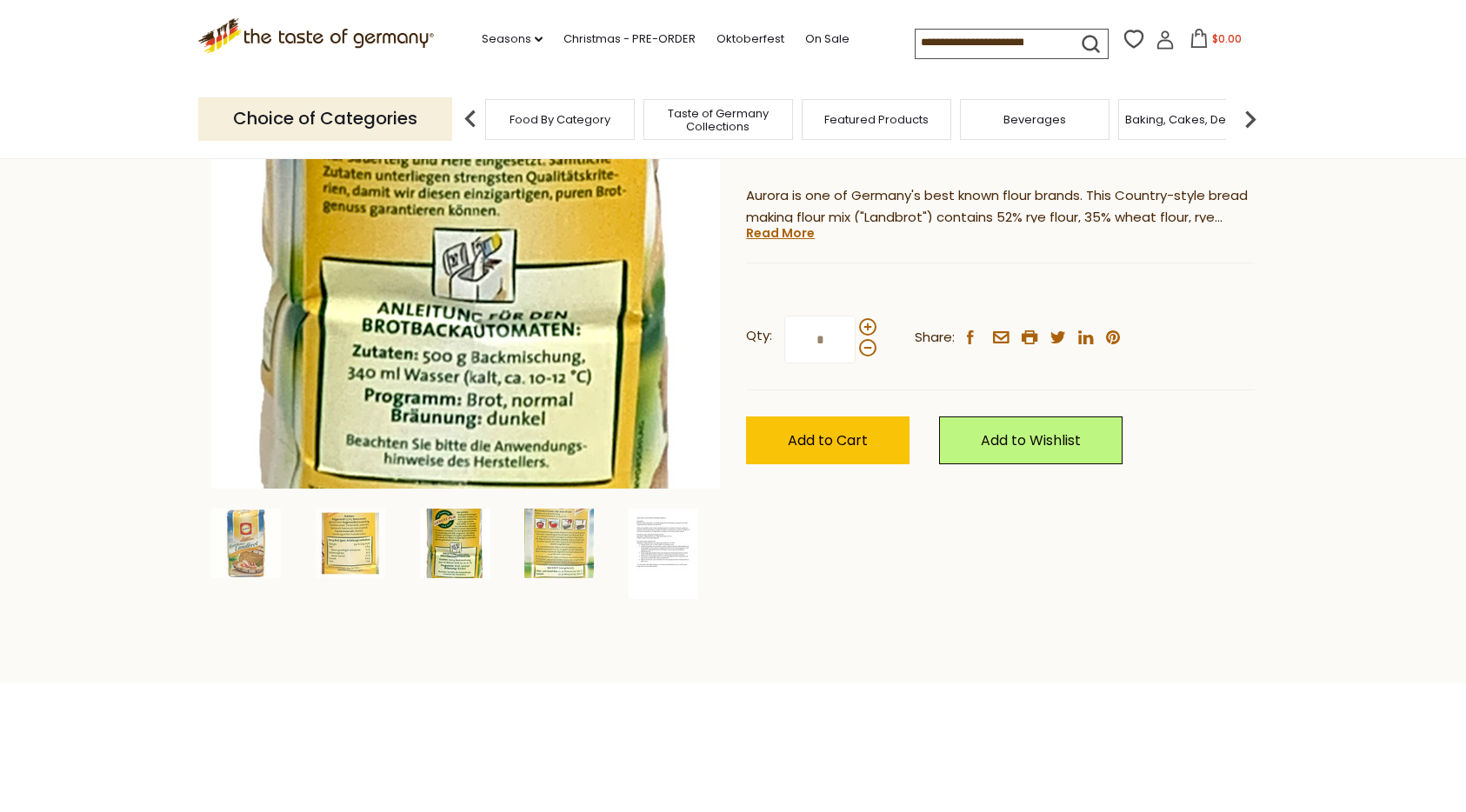
click at [657, 547] on img at bounding box center [663, 554] width 69 height 90
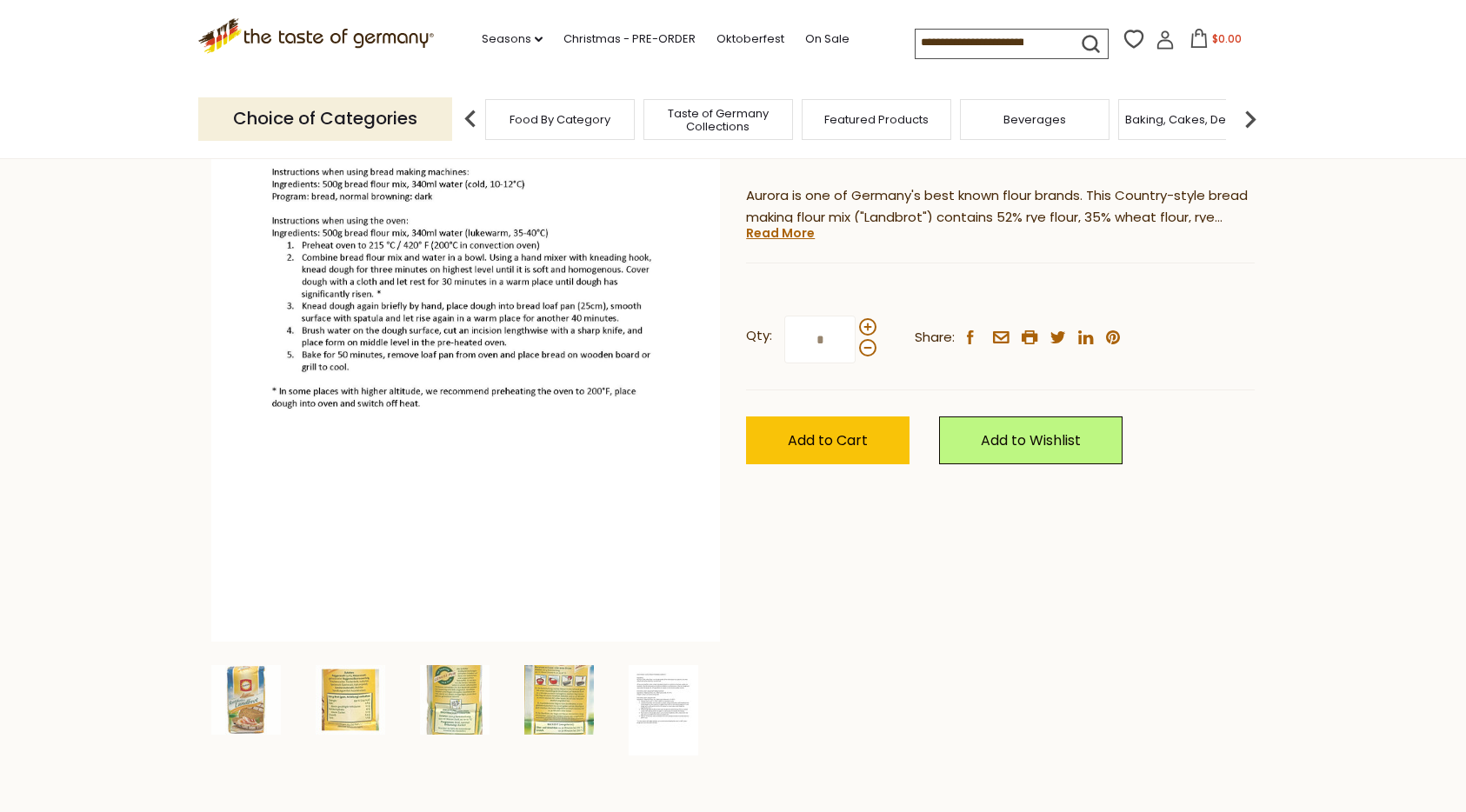
scroll to position [271, 0]
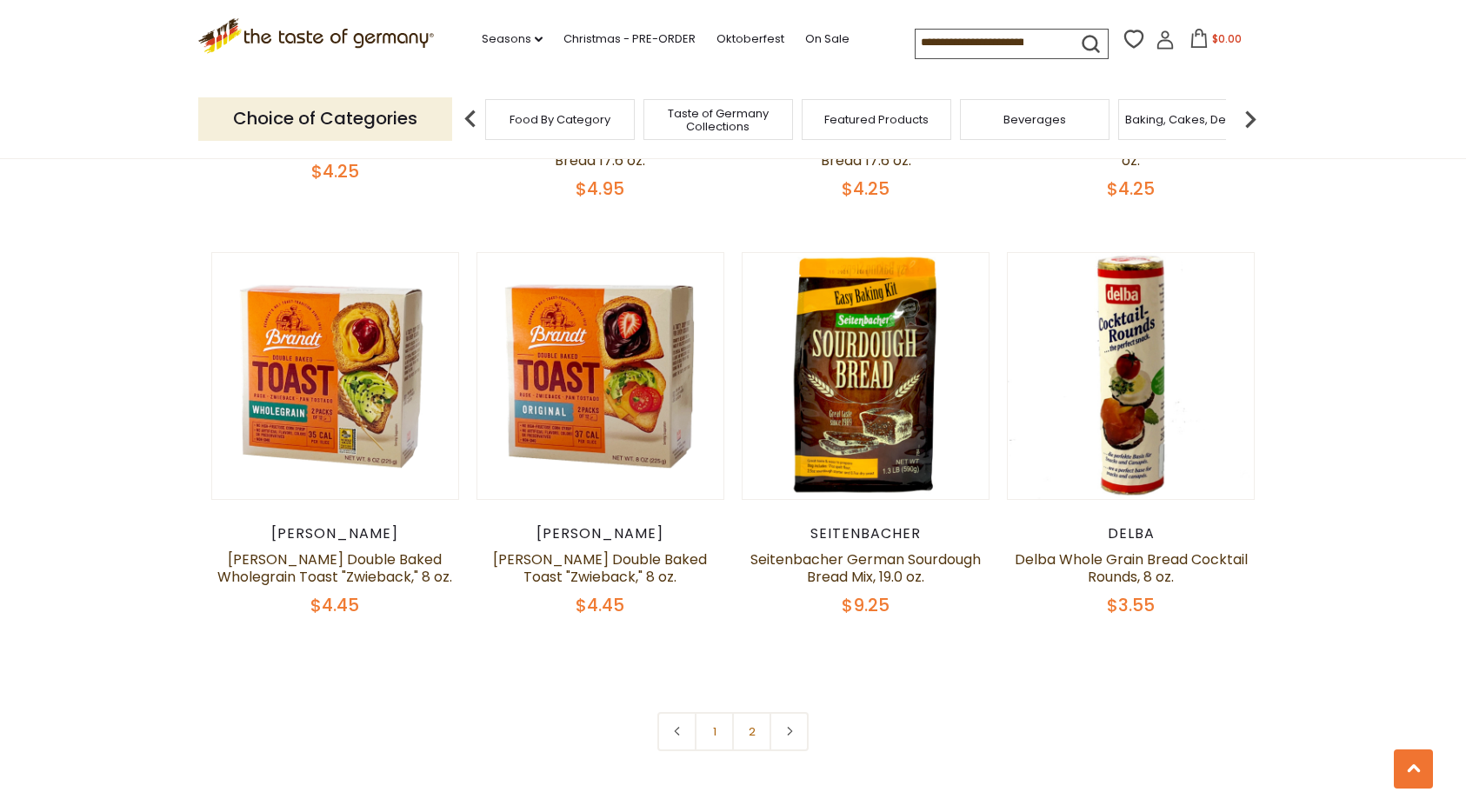
scroll to position [3836, 0]
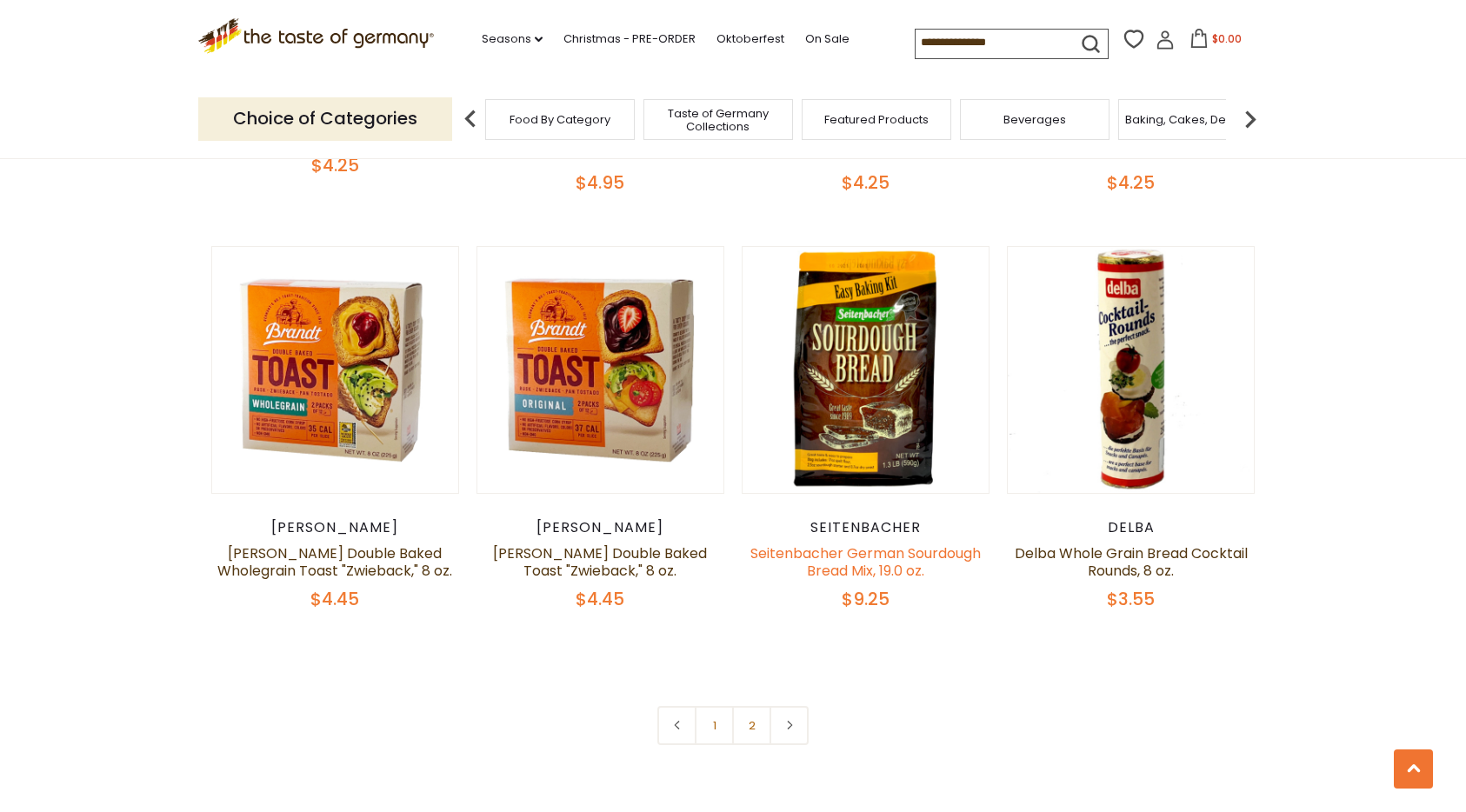
click at [870, 552] on link "Seitenbacher German Sourdough Bread Mix, 19.0 oz." at bounding box center [865, 562] width 230 height 37
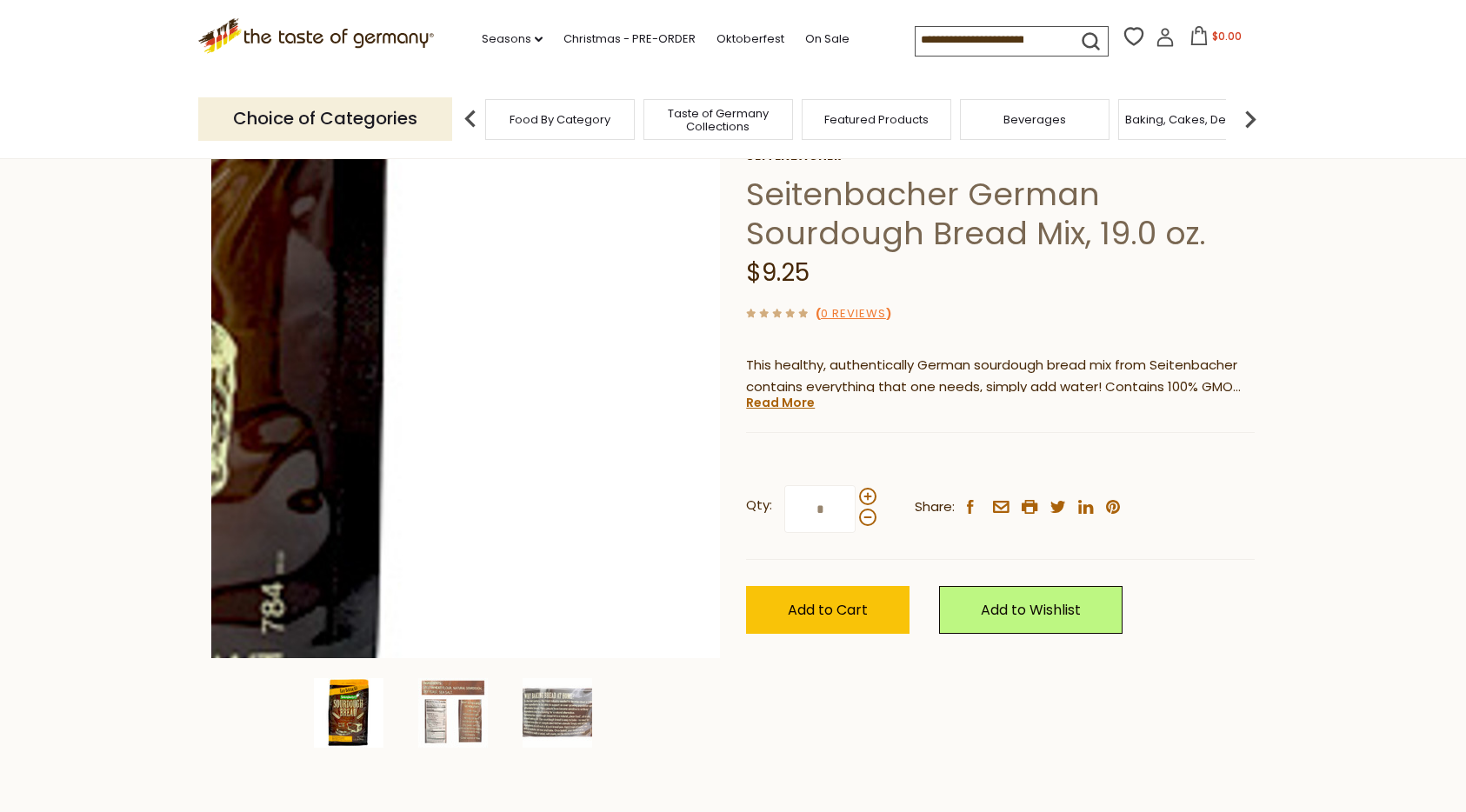
scroll to position [151, 0]
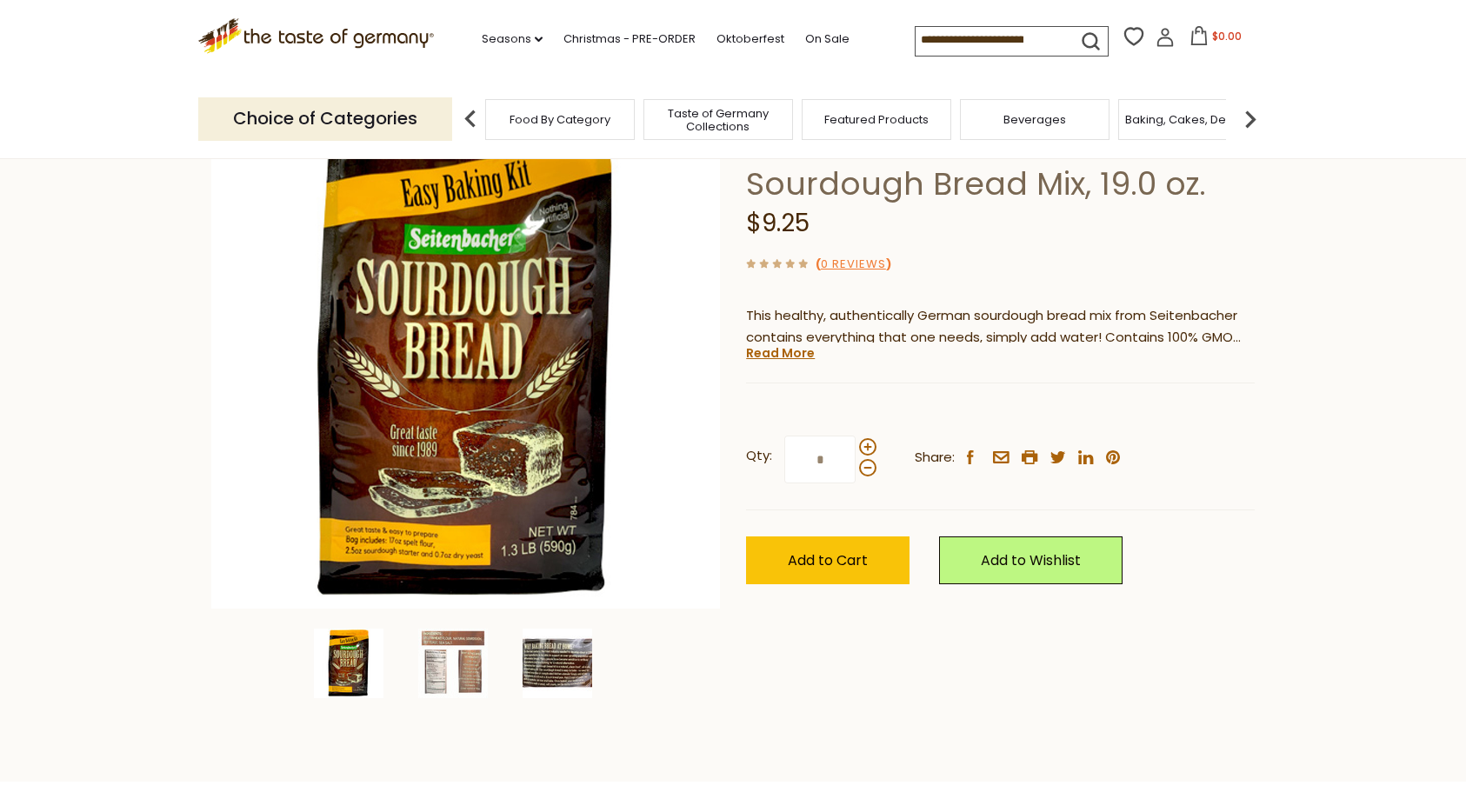
click at [545, 662] on img at bounding box center [557, 663] width 69 height 69
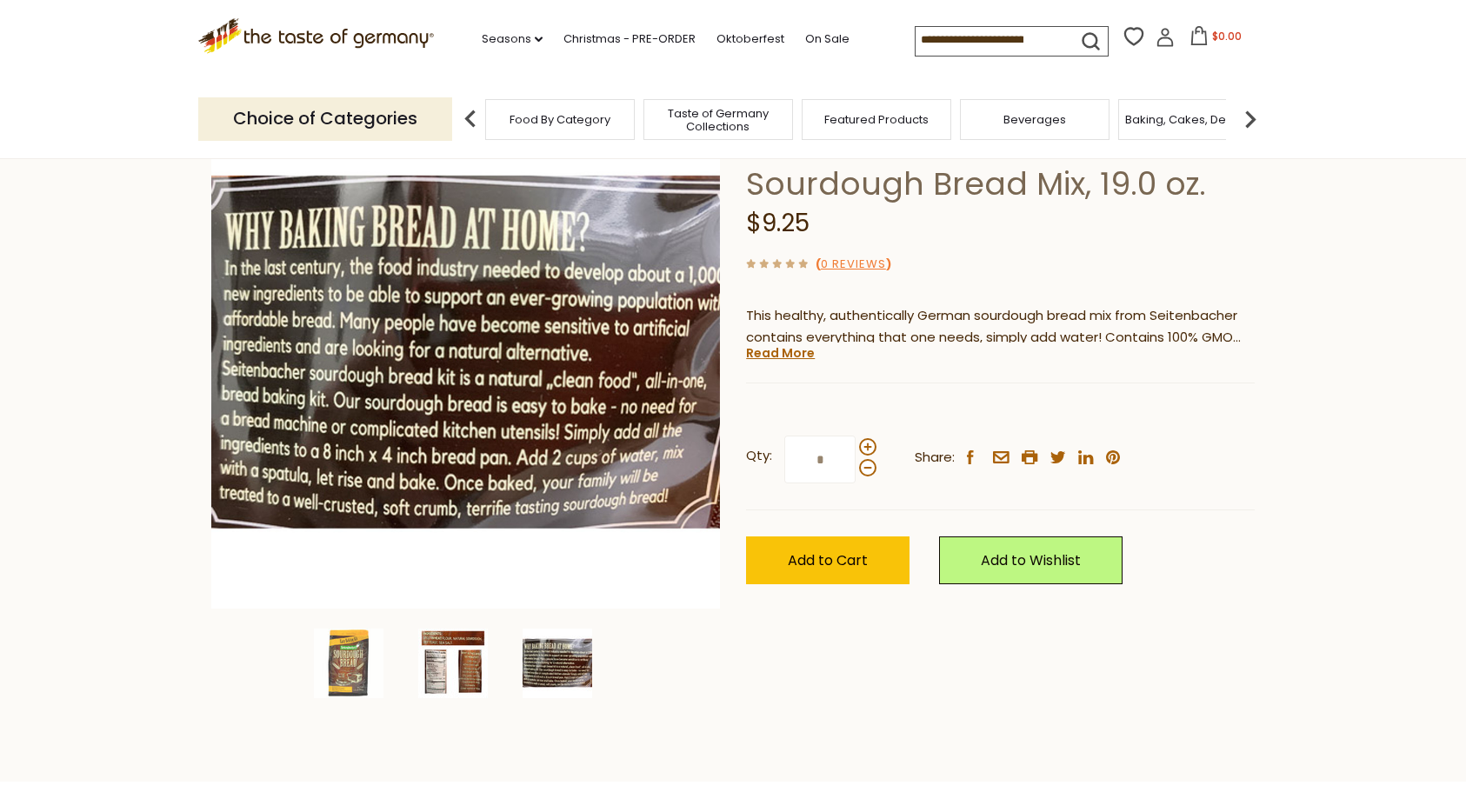
click at [455, 662] on img at bounding box center [453, 663] width 69 height 69
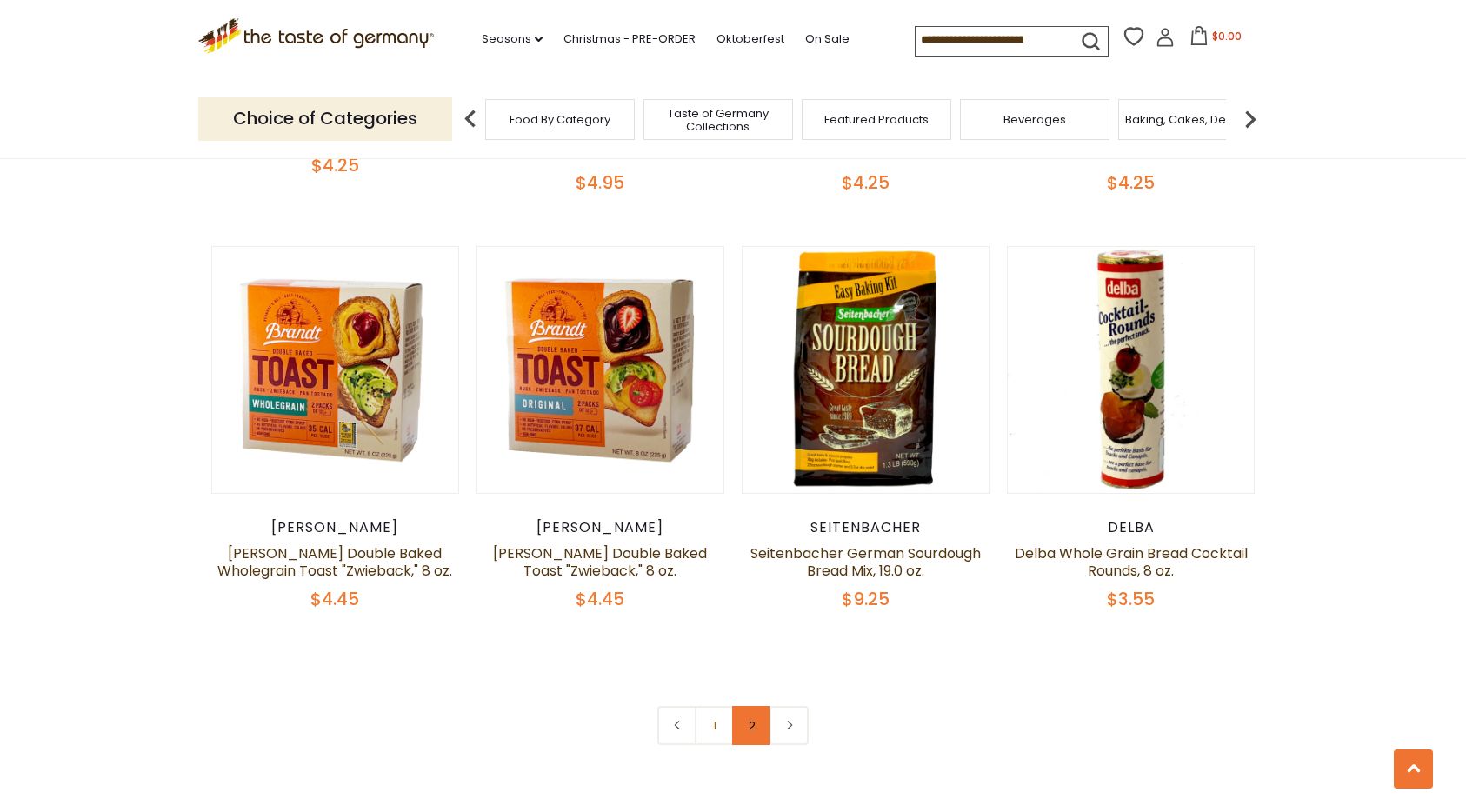
click at [752, 731] on link "2" at bounding box center [751, 725] width 39 height 39
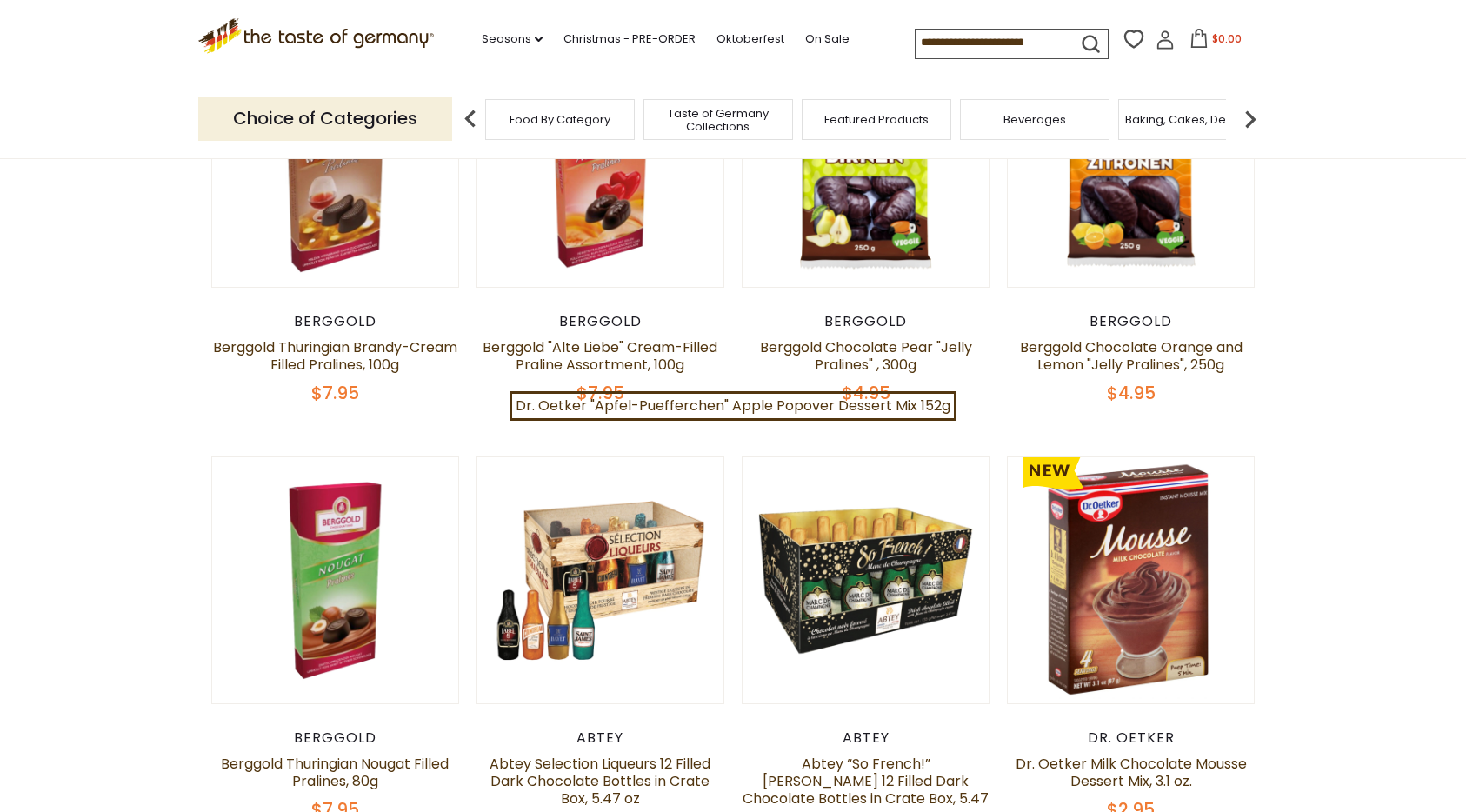
scroll to position [755, 0]
